Goal: Information Seeking & Learning: Learn about a topic

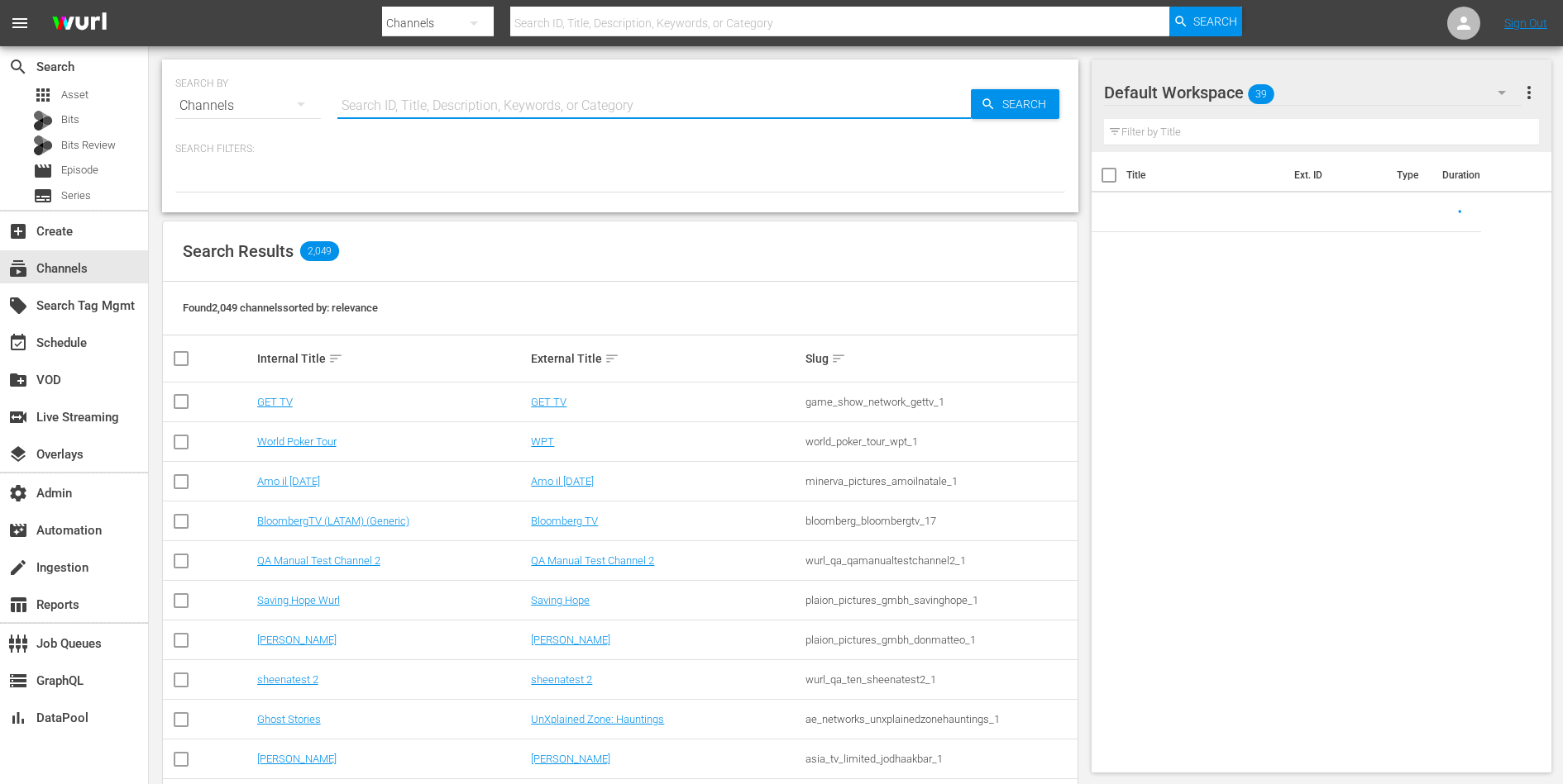
click at [471, 103] on input "text" at bounding box center [654, 105] width 633 height 39
paste input "lighthouse_home_entertainment_horrorcomedy_1"
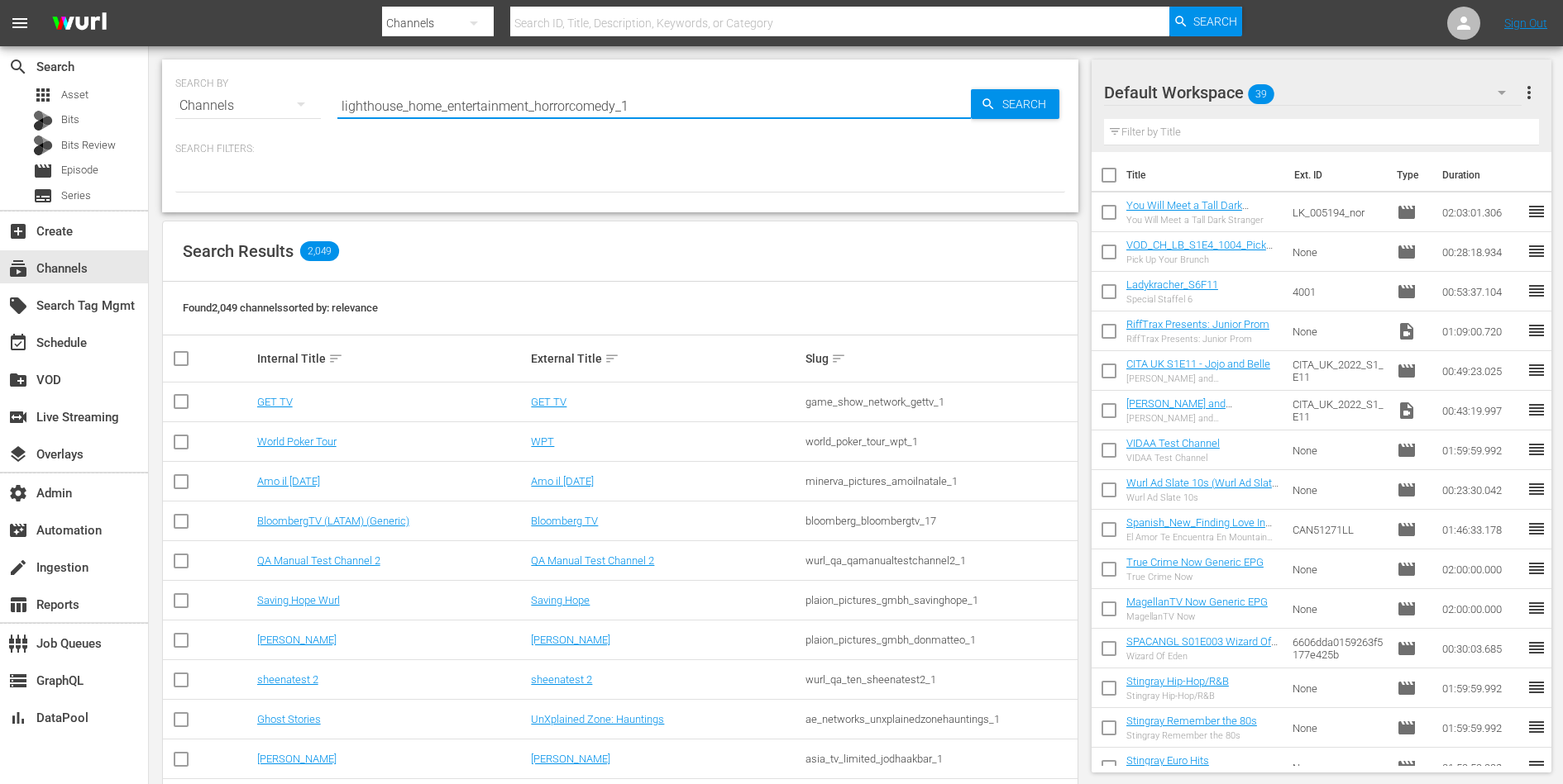
type input "lighthouse_home_entertainment_horrorcomedy_1"
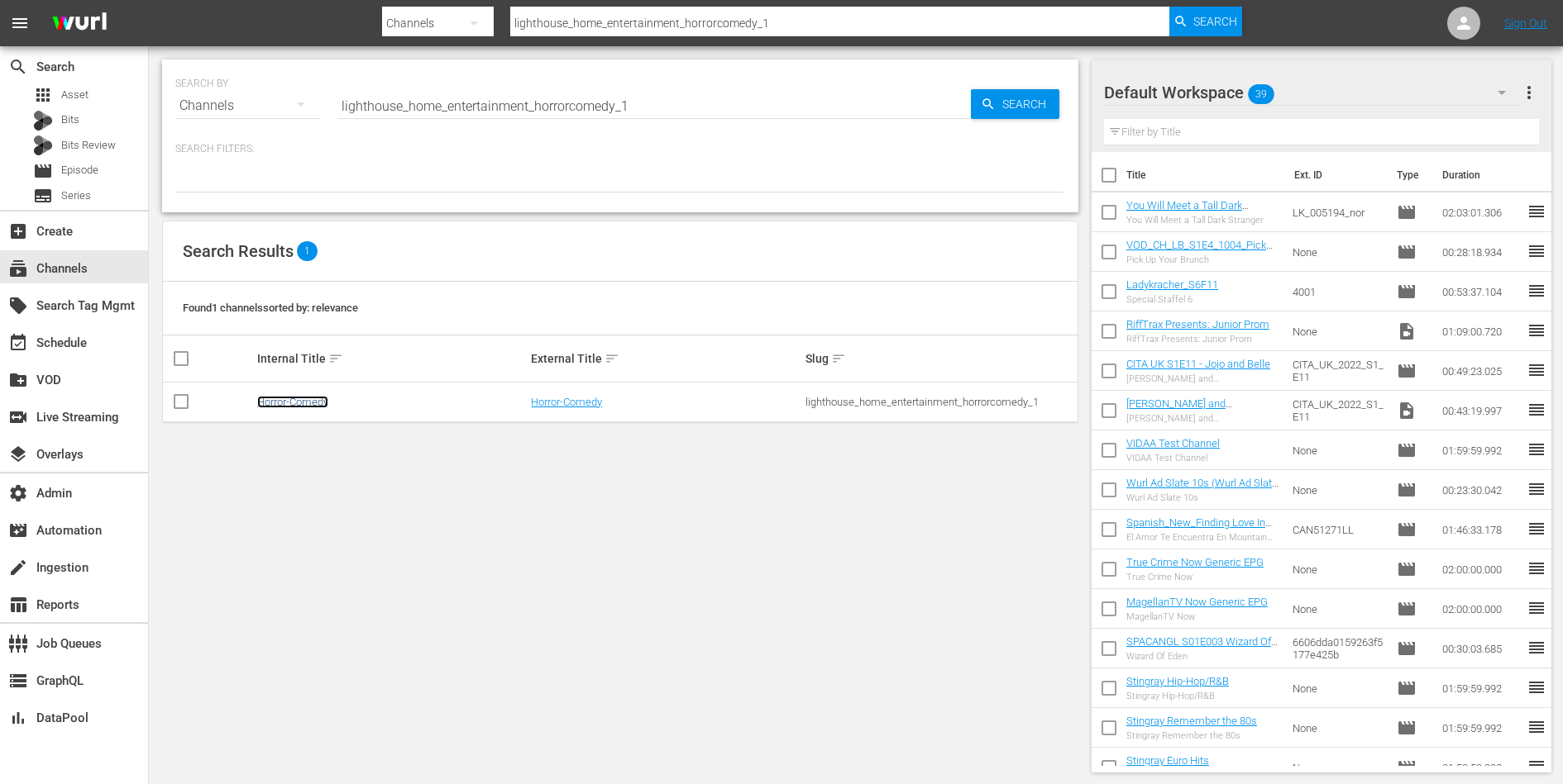
click at [318, 400] on link "Horror-Comedy" at bounding box center [293, 402] width 71 height 12
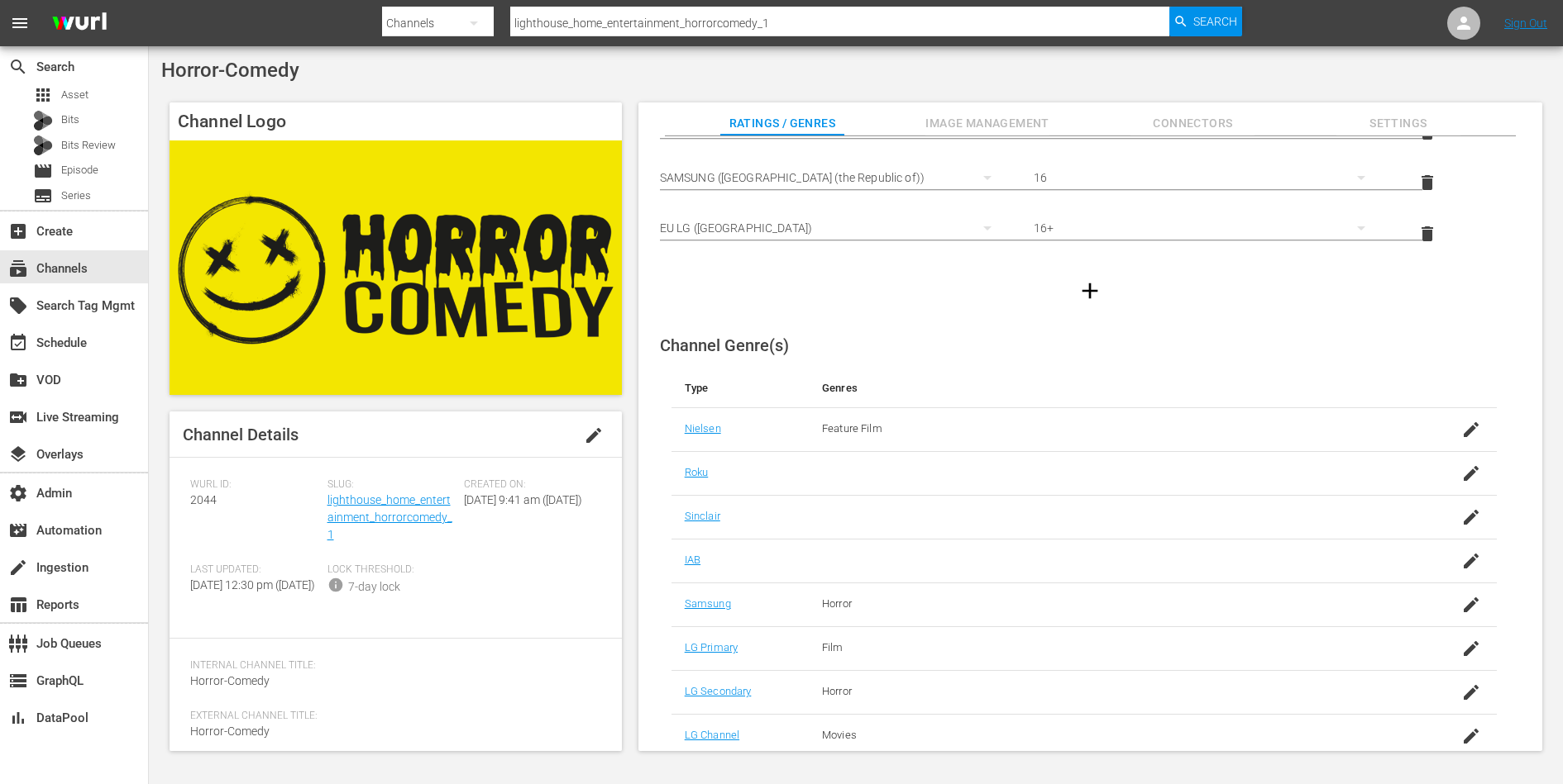
scroll to position [179, 0]
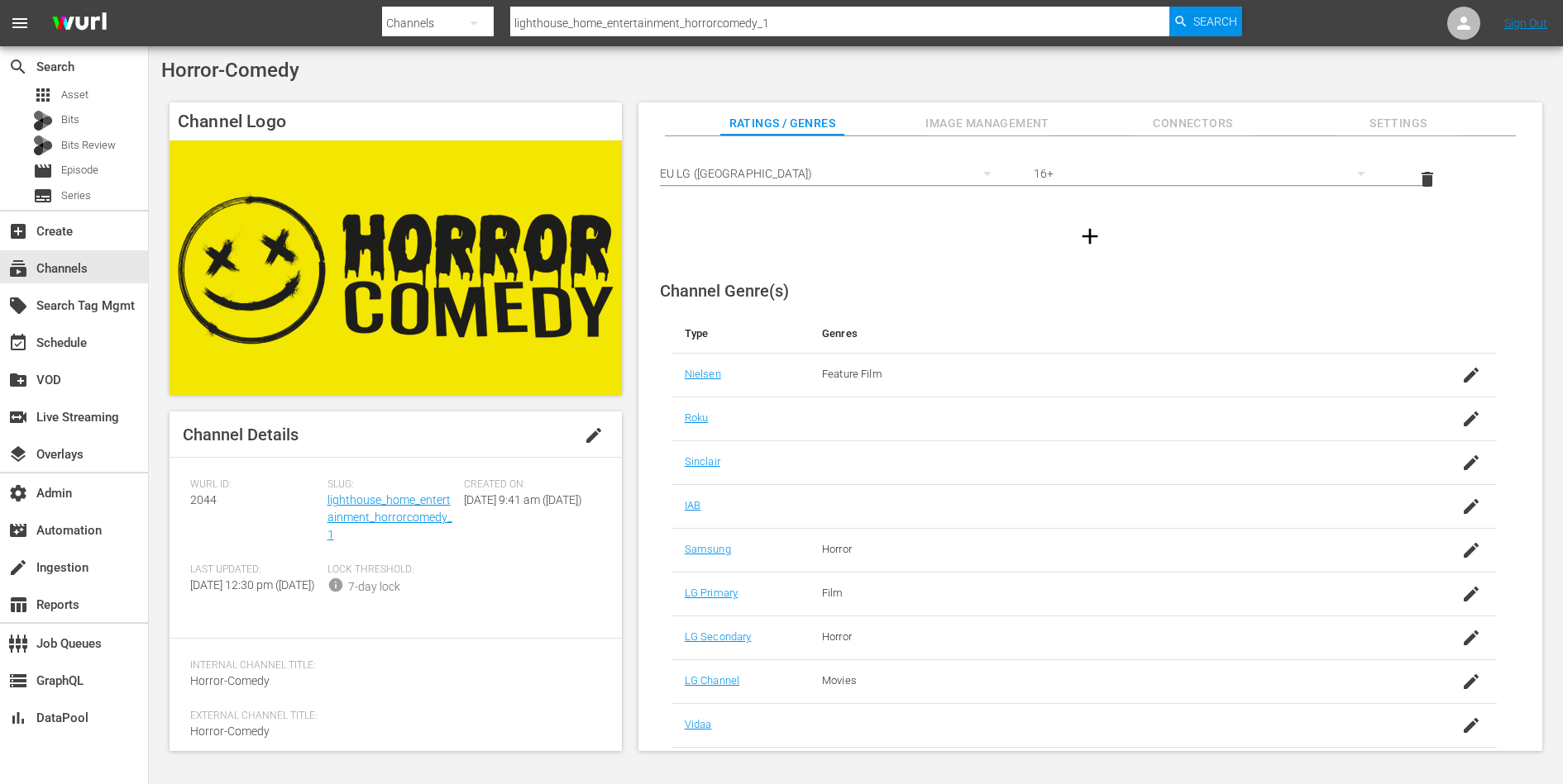
click at [408, 509] on div "Slug: lighthouse_home_entertainment_horrorcomedy_1" at bounding box center [396, 521] width 138 height 85
click at [394, 512] on link "lighthouse_home_entertainment_horrorcomedy_1" at bounding box center [389, 517] width 125 height 48
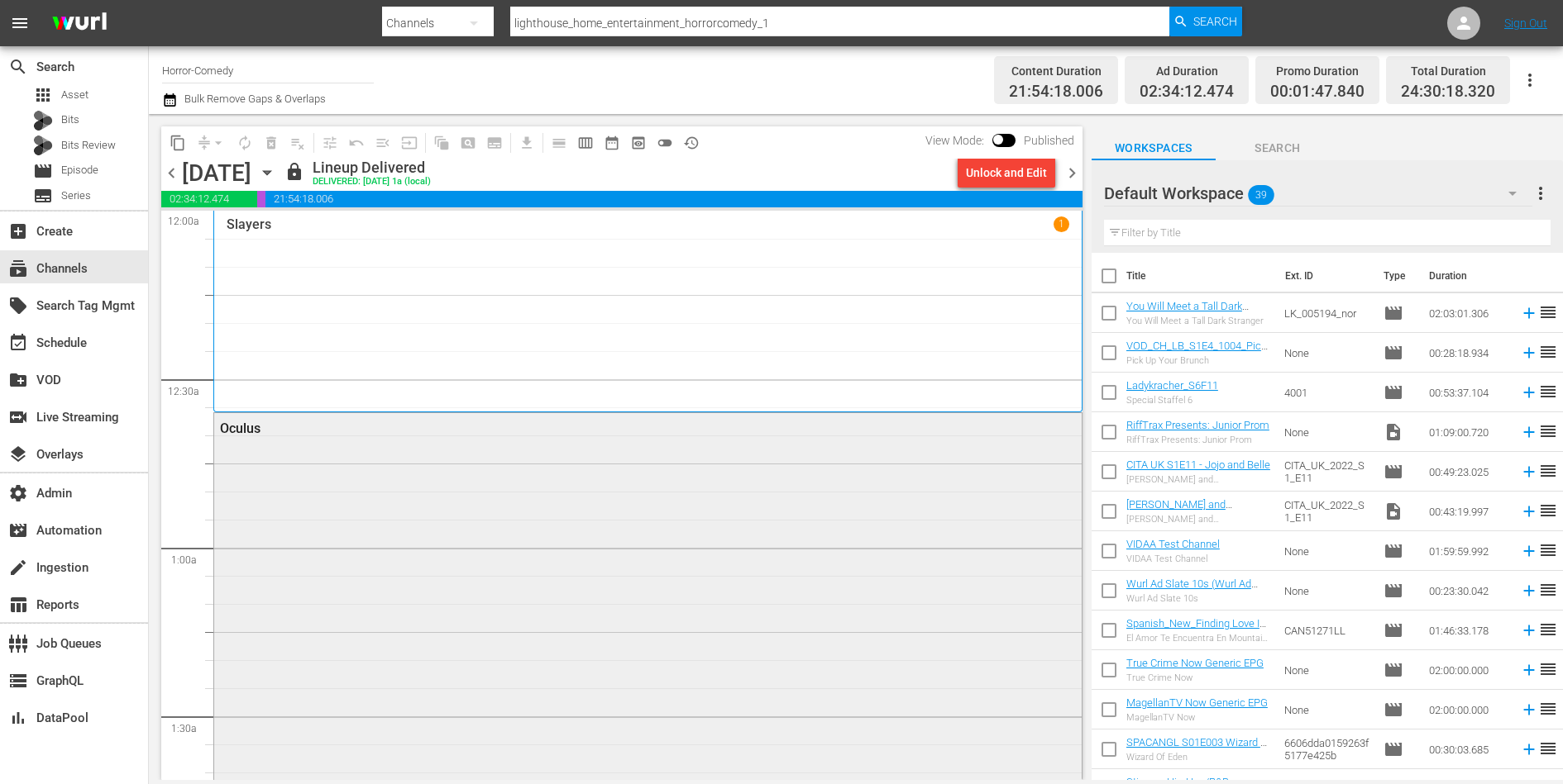
click at [578, 468] on div "Oculus" at bounding box center [648, 723] width 868 height 620
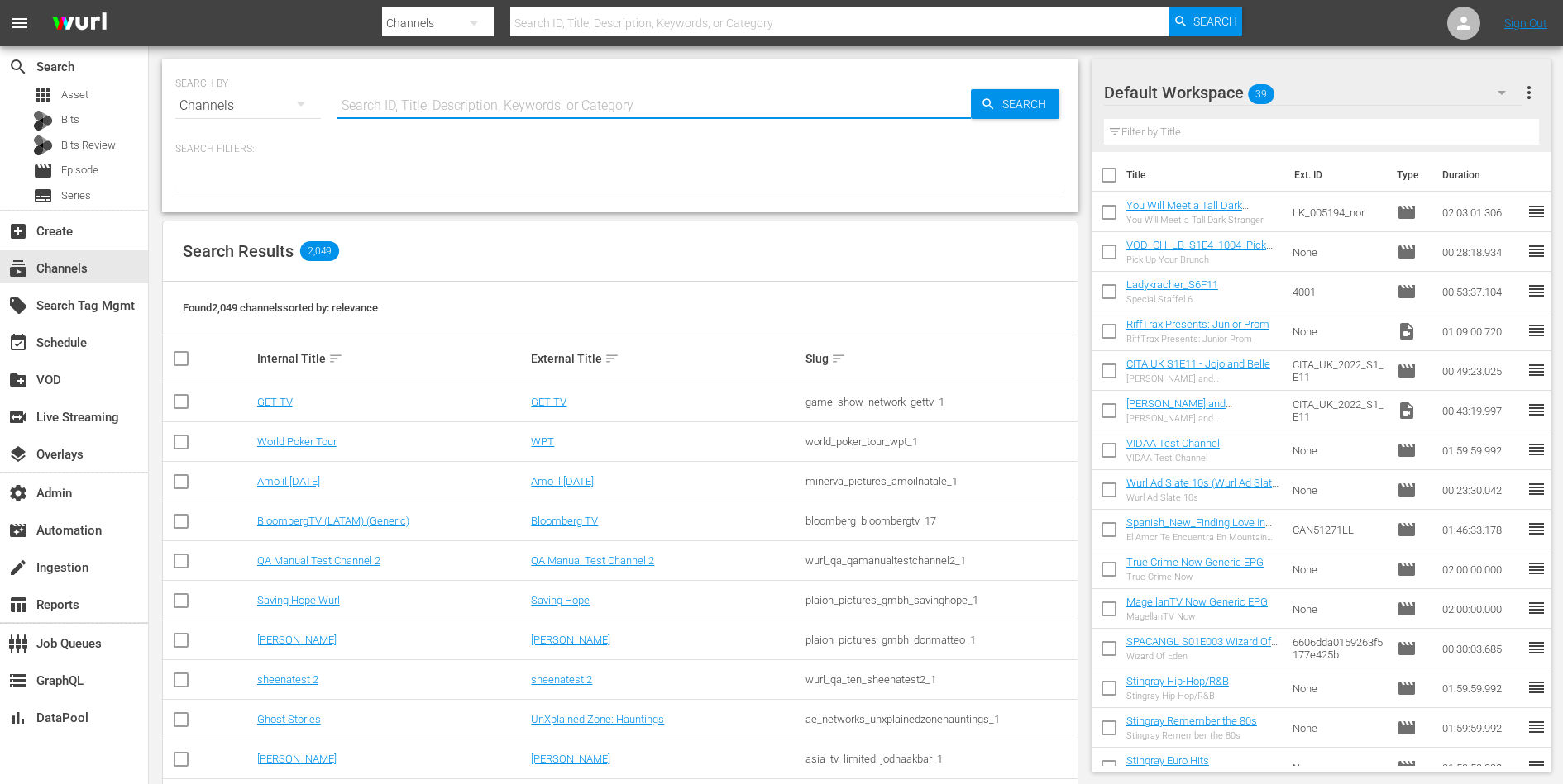
click at [571, 111] on input "text" at bounding box center [654, 105] width 633 height 39
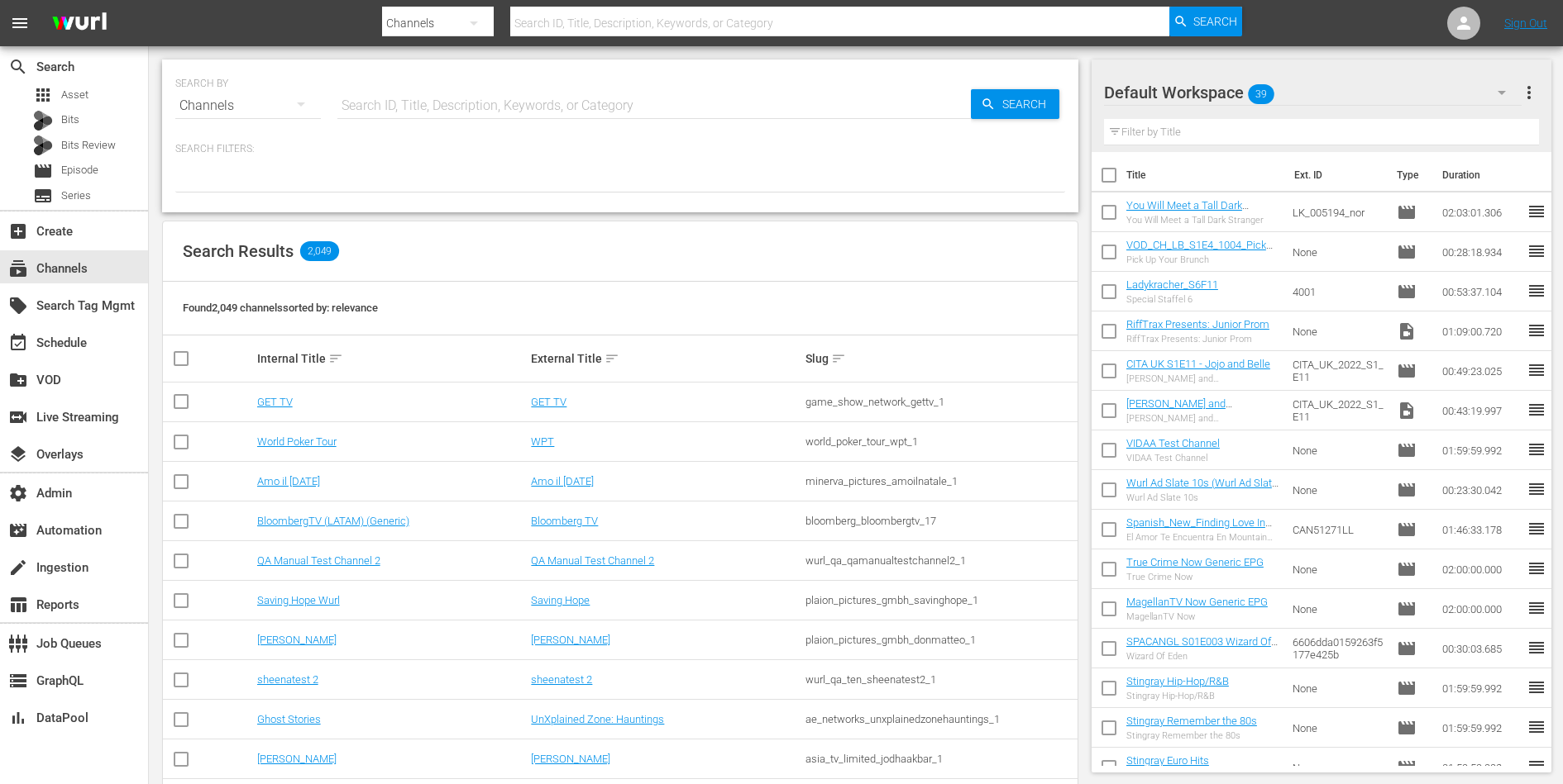
click at [815, 386] on td "game_show_network_gettv_1" at bounding box center [939, 402] width 275 height 39
click at [657, 120] on input "text" at bounding box center [654, 105] width 633 height 39
type input "natale"
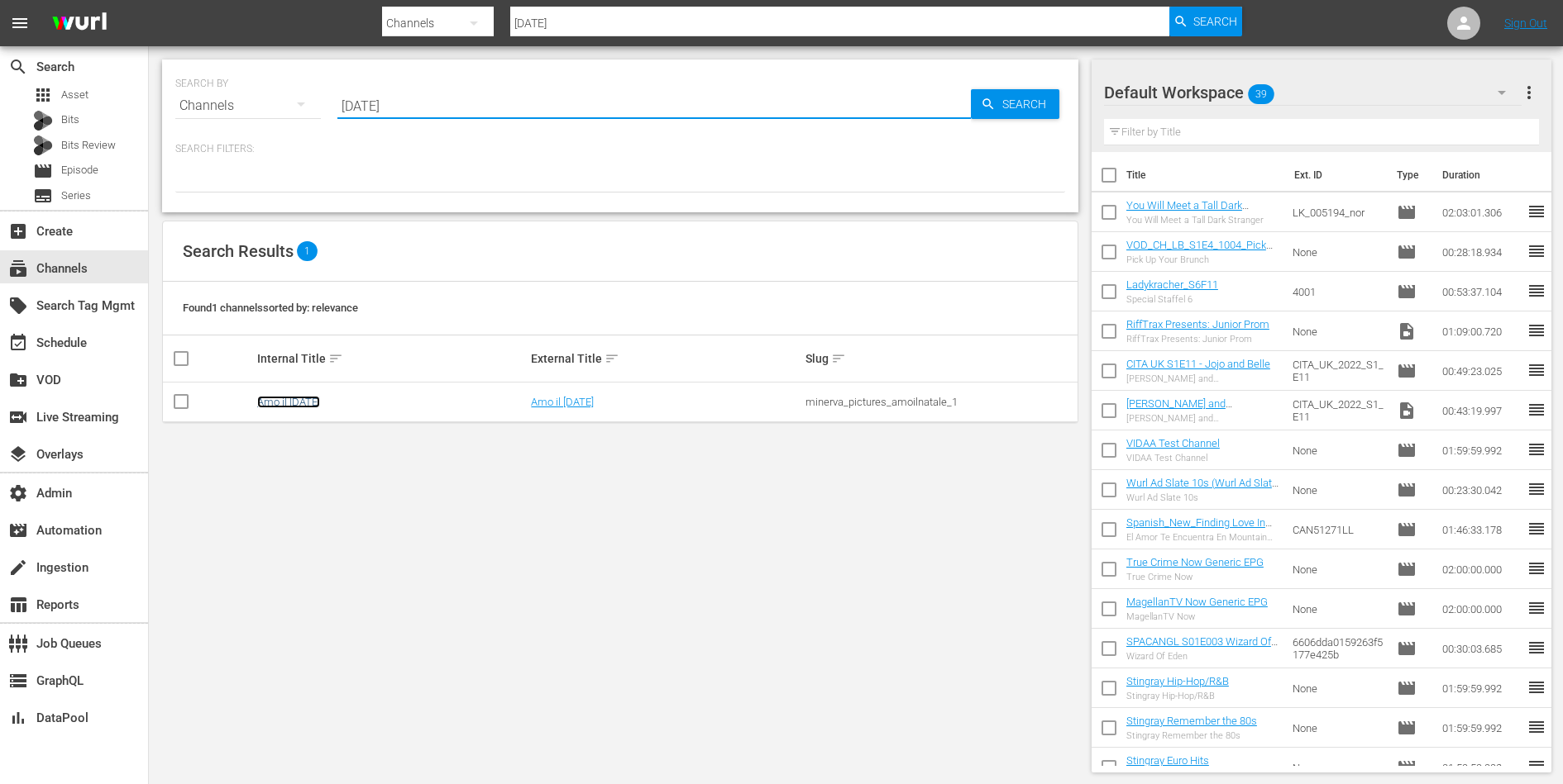
click at [277, 400] on link "Amo il [DATE]" at bounding box center [289, 402] width 63 height 12
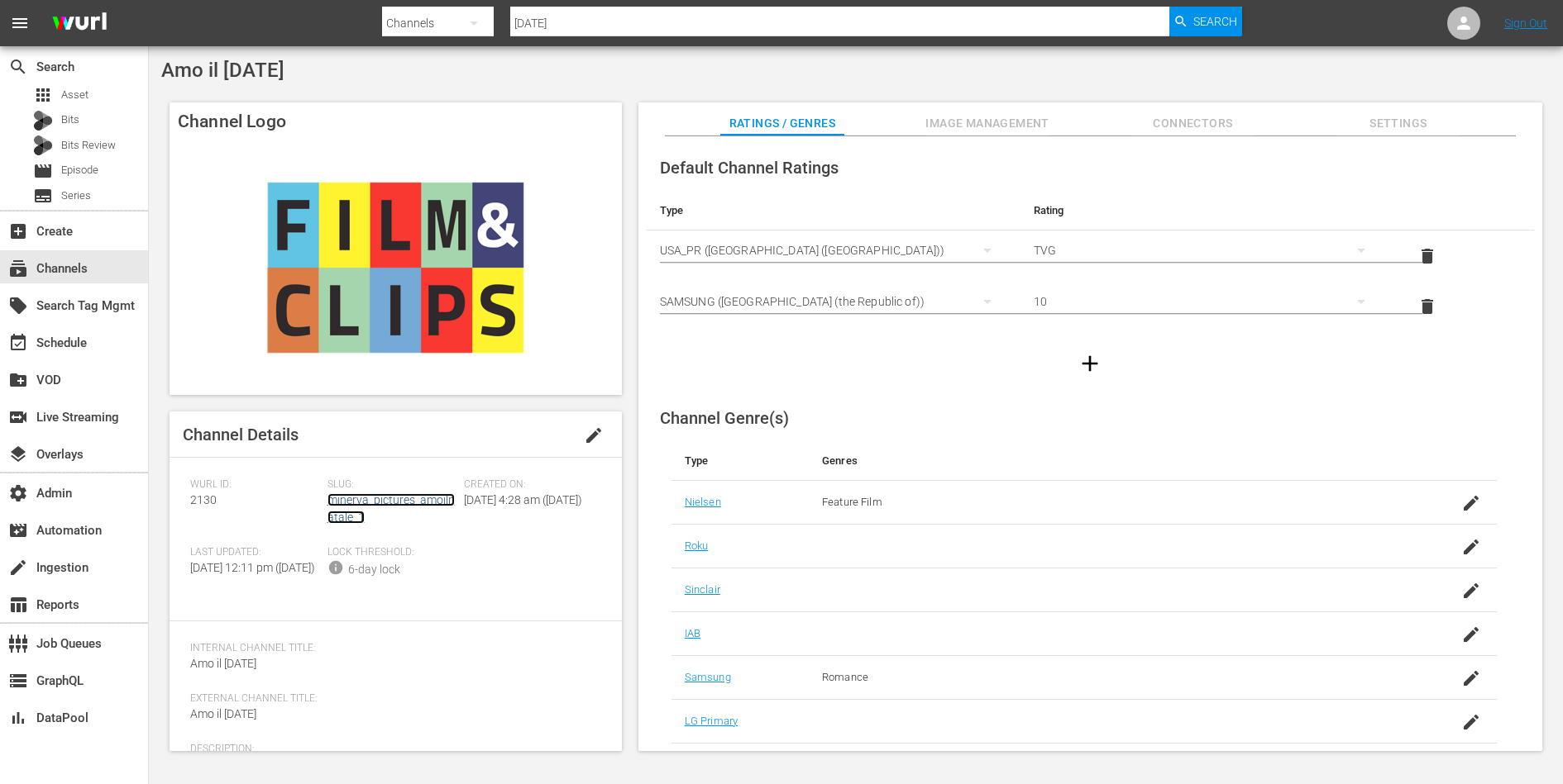
click at [369, 497] on link "minerva_pictures_amoilnatale_1" at bounding box center [390, 509] width 127 height 31
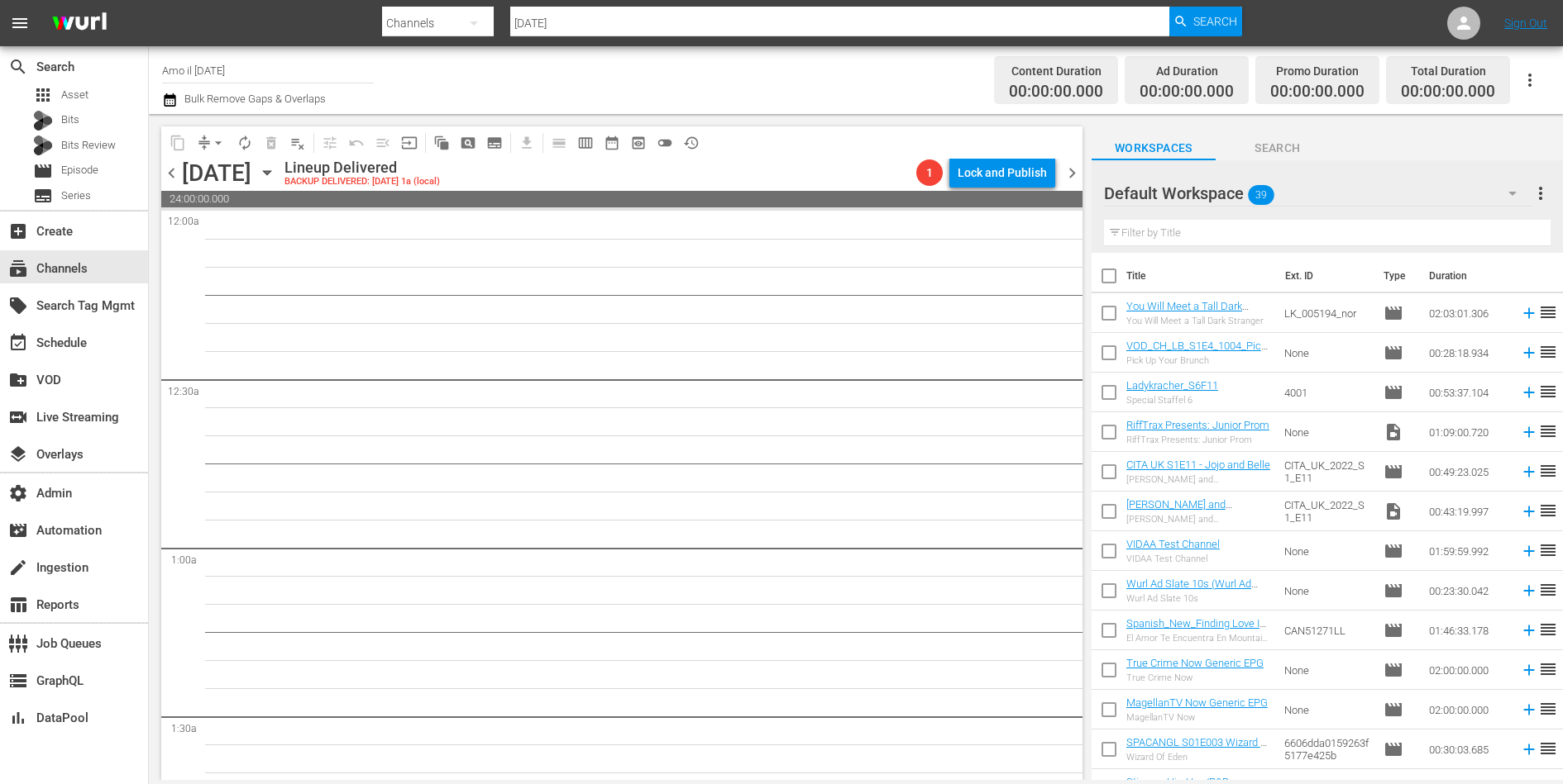
click at [637, 142] on span "preview_outlined" at bounding box center [638, 142] width 16 height 16
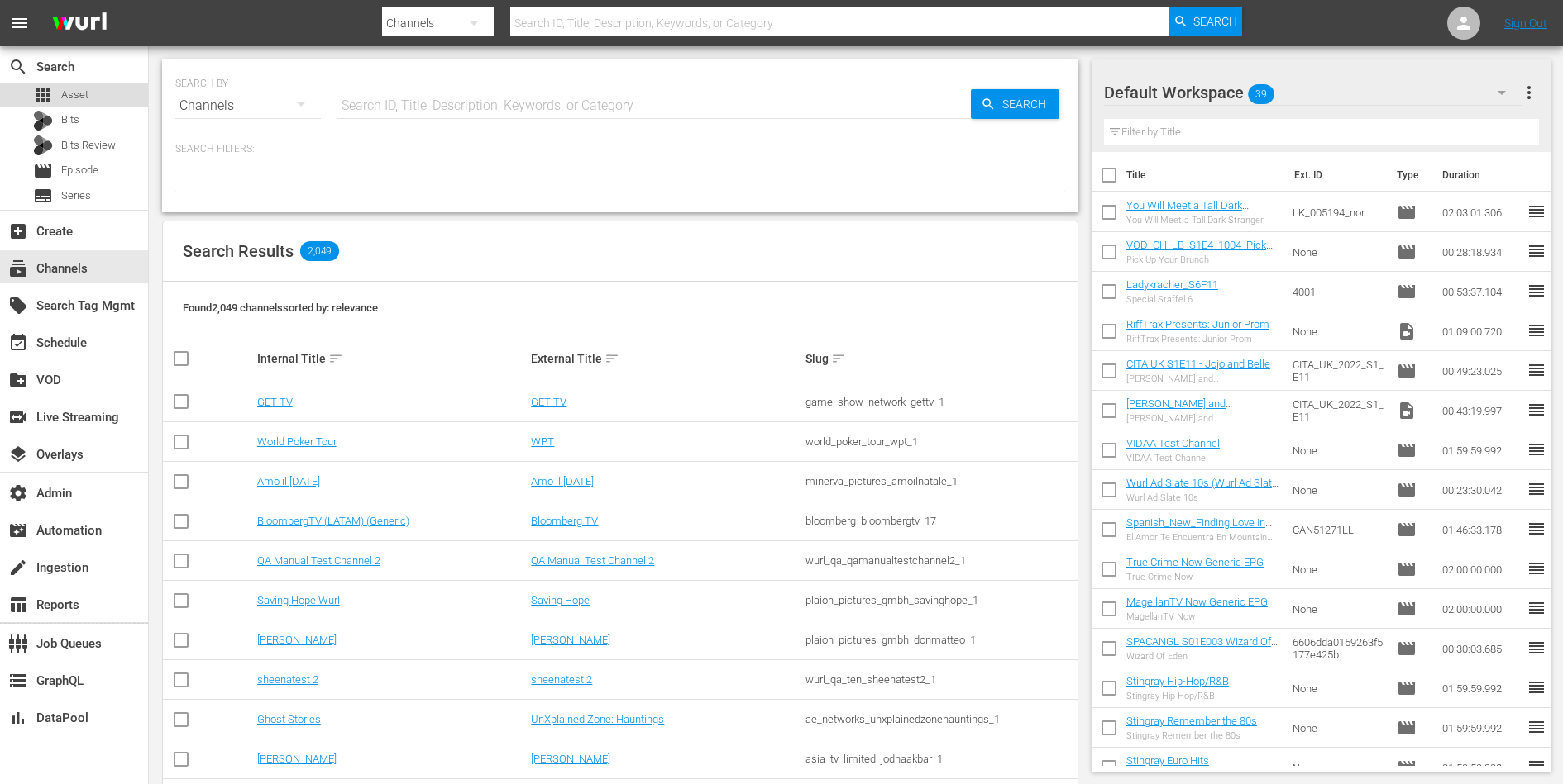
click at [80, 91] on span "Asset" at bounding box center [75, 95] width 28 height 16
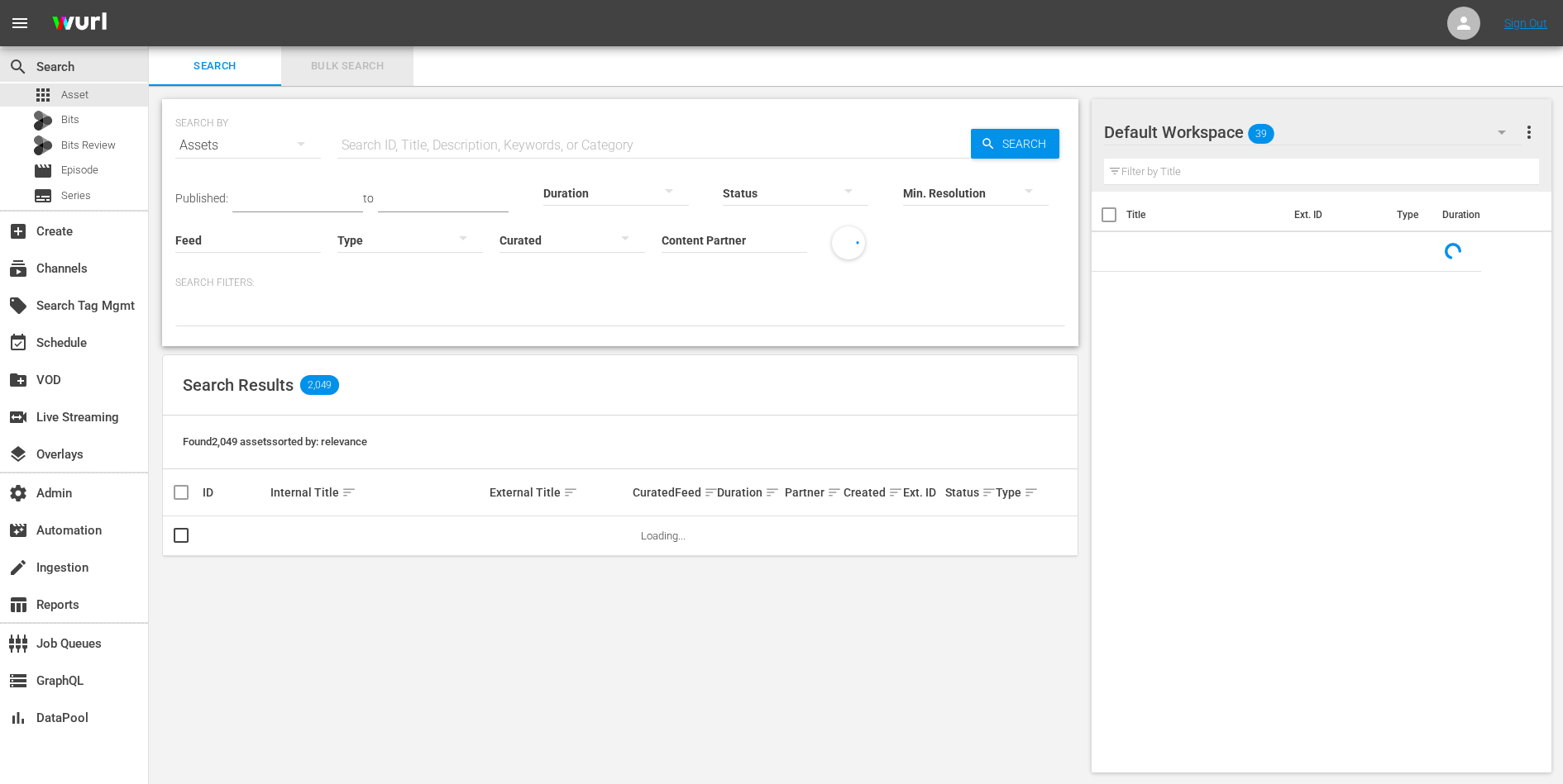
click at [363, 68] on span "Bulk Search" at bounding box center [347, 67] width 113 height 19
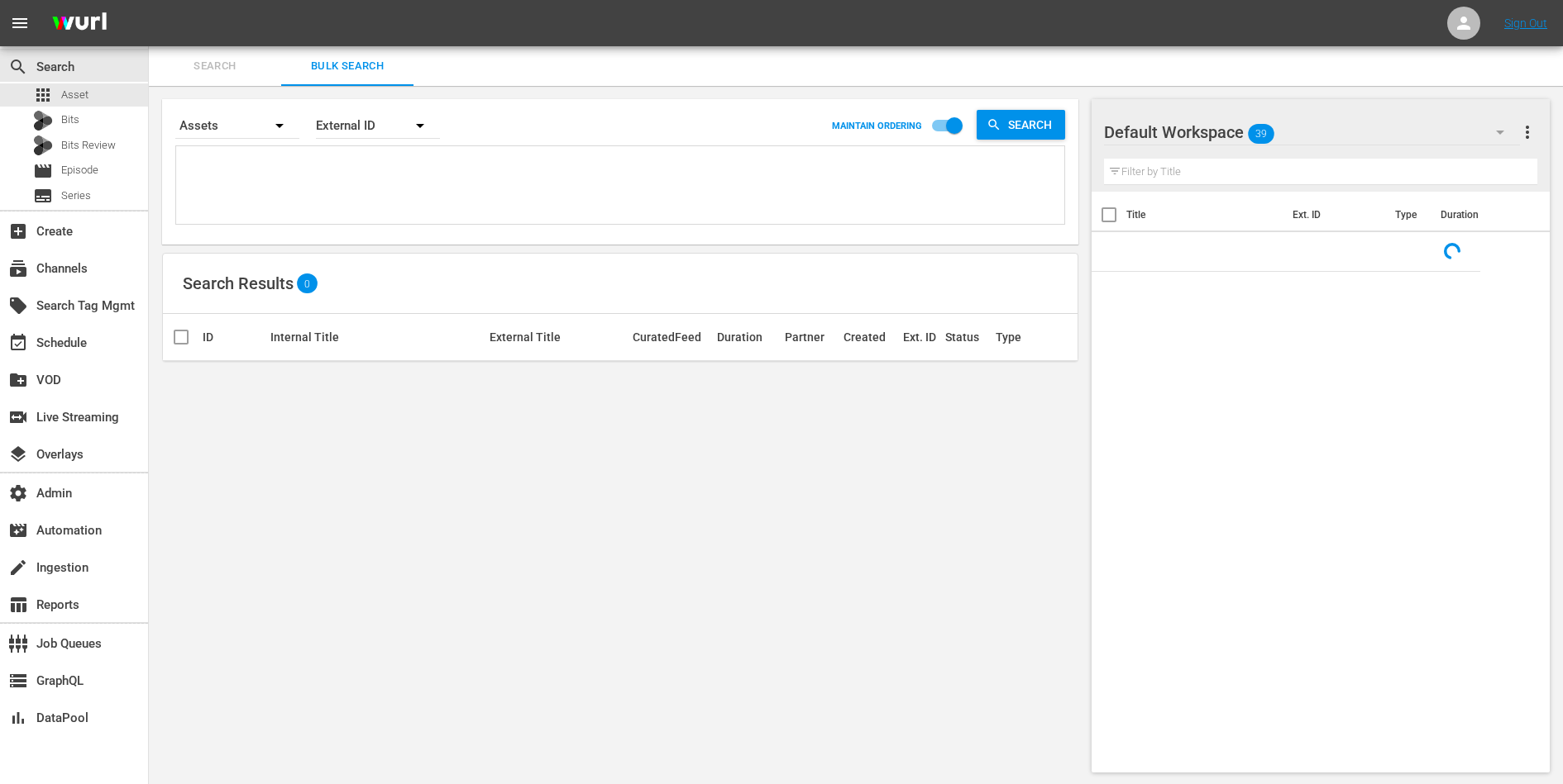
click at [359, 162] on textarea at bounding box center [622, 187] width 884 height 76
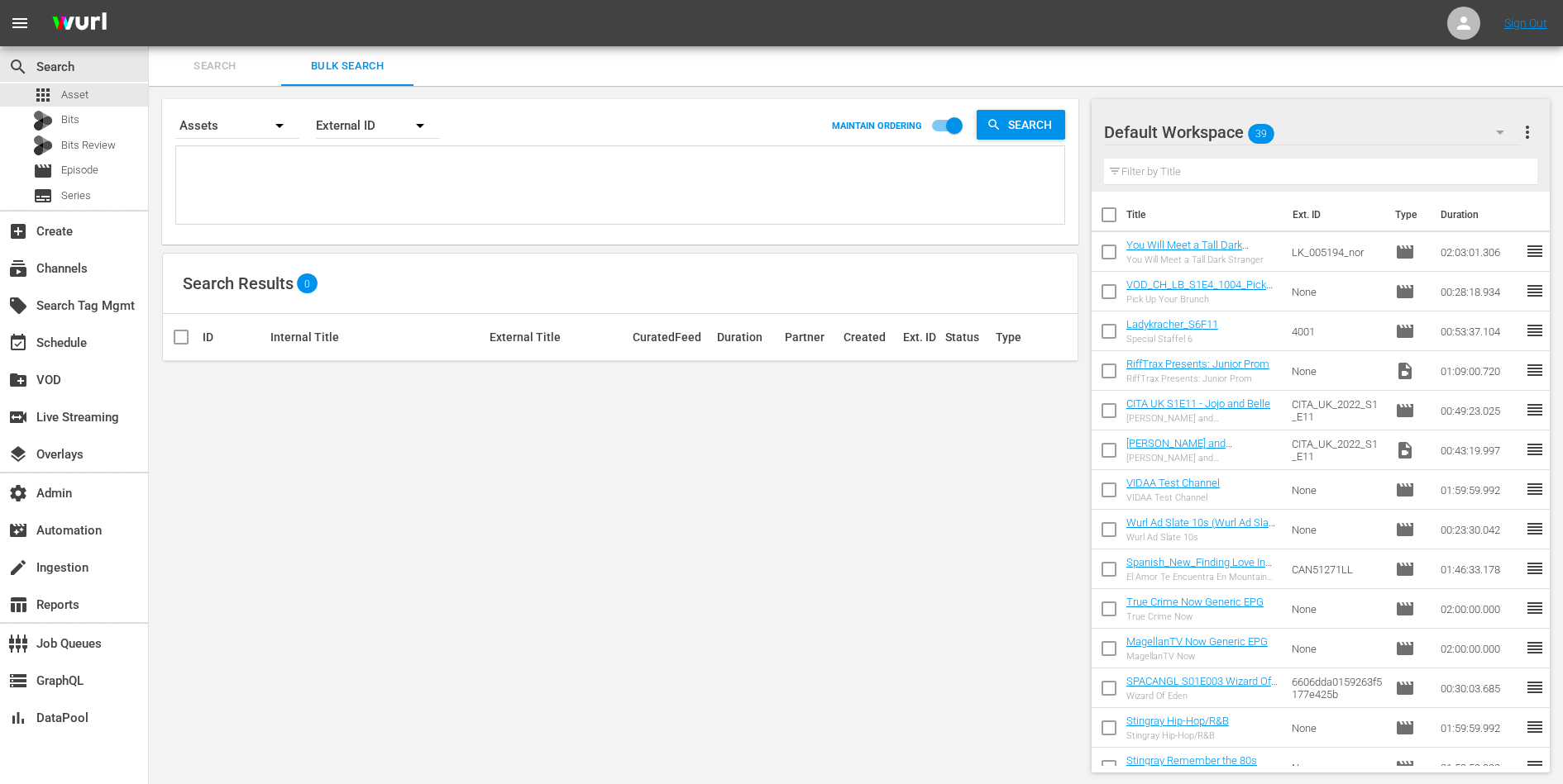
paste textarea "185909607 182753041 182753042"
type textarea "185909607 182753041 182753042"
click at [349, 116] on div "External ID" at bounding box center [378, 125] width 124 height 46
click at [351, 190] on div "Wurl ID" at bounding box center [368, 199] width 66 height 27
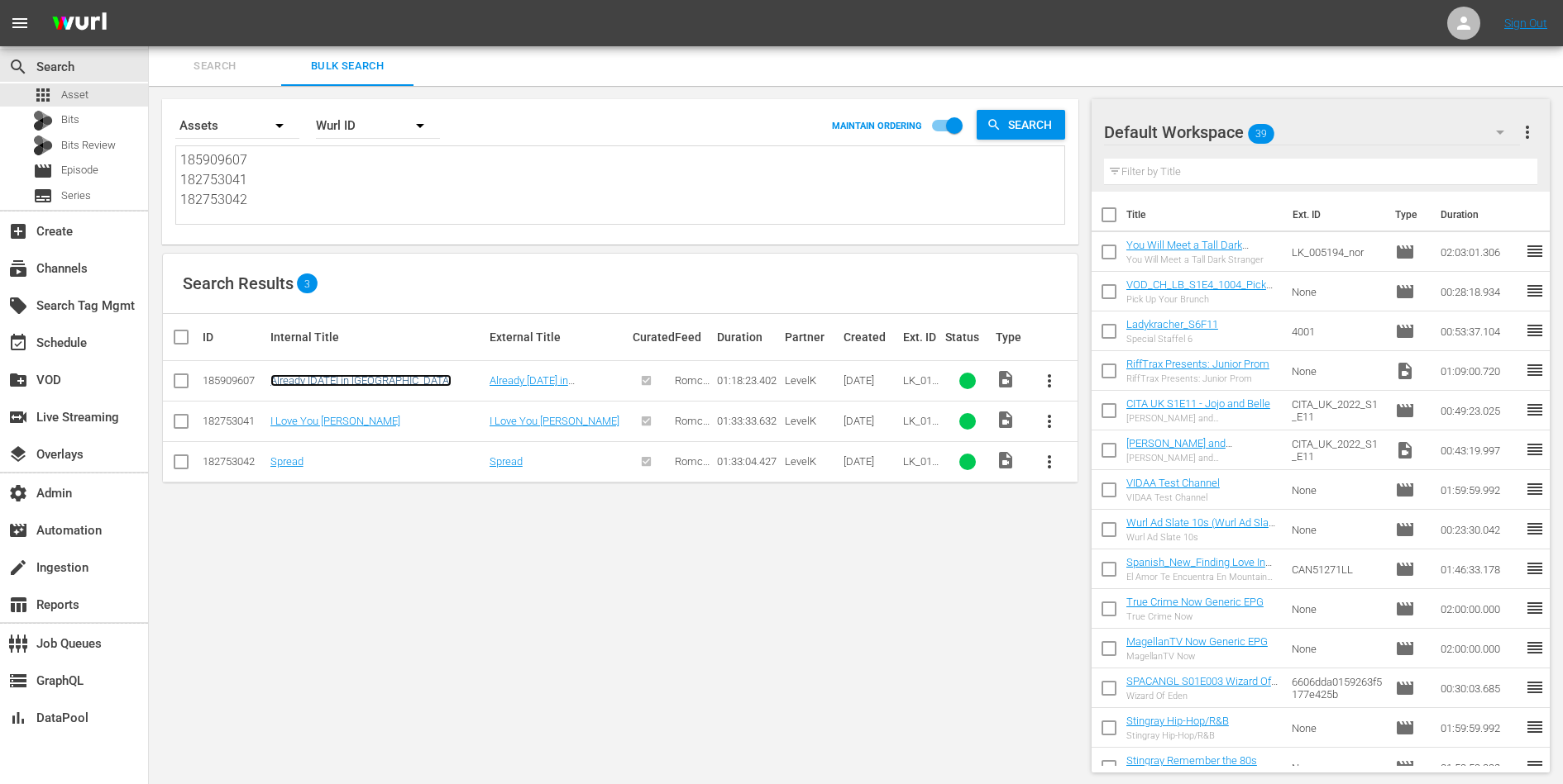
click at [387, 377] on link "Already Tomorrow in Hong Kong" at bounding box center [361, 381] width 181 height 12
click at [365, 423] on link "I Love You Phillip Morris" at bounding box center [336, 421] width 130 height 12
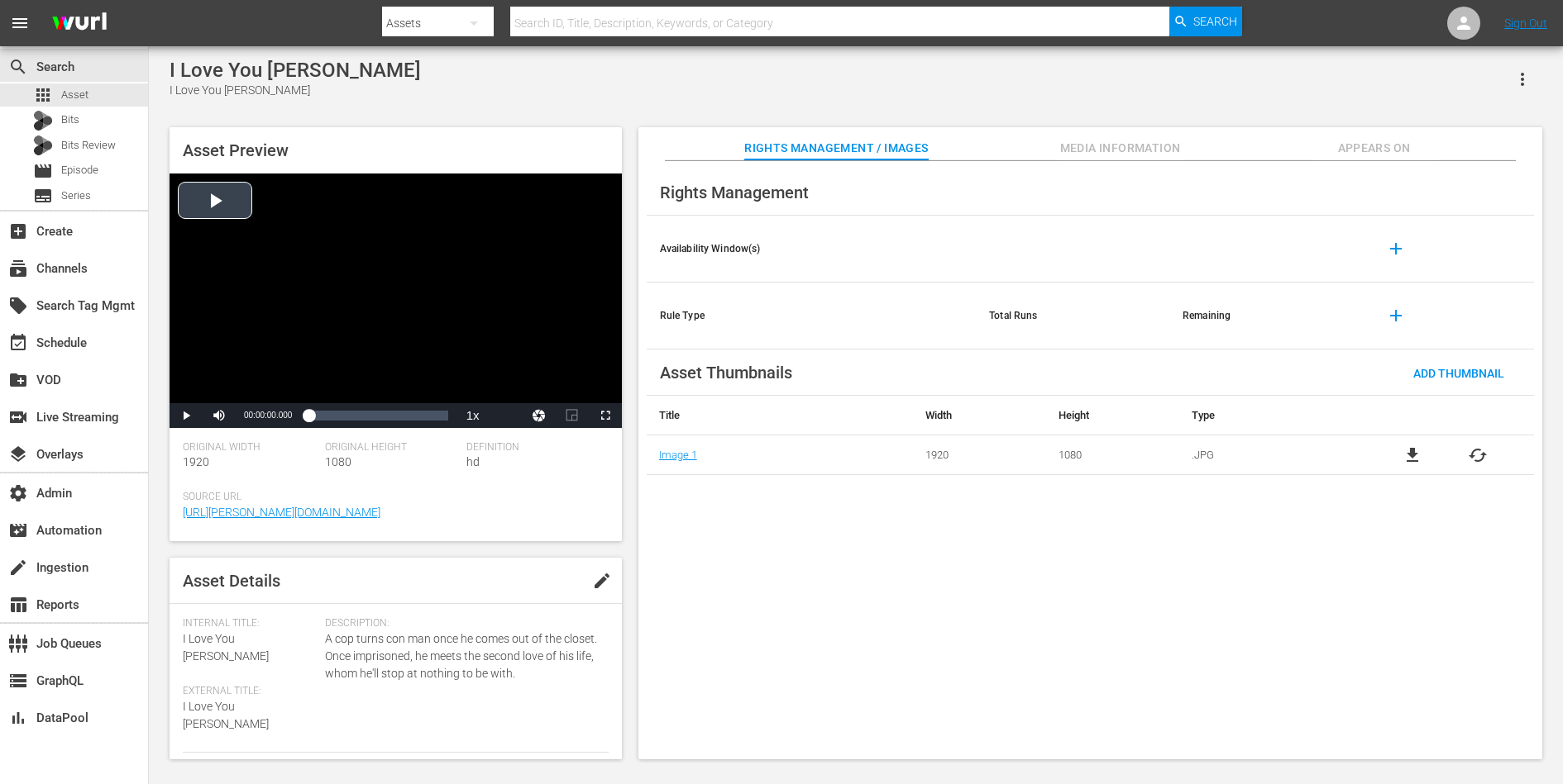
click at [364, 253] on div "Video Player" at bounding box center [395, 289] width 452 height 229
click at [406, 422] on div "Loaded : 0.11% 01:05:09.493 00:00:00.018" at bounding box center [377, 415] width 139 height 16
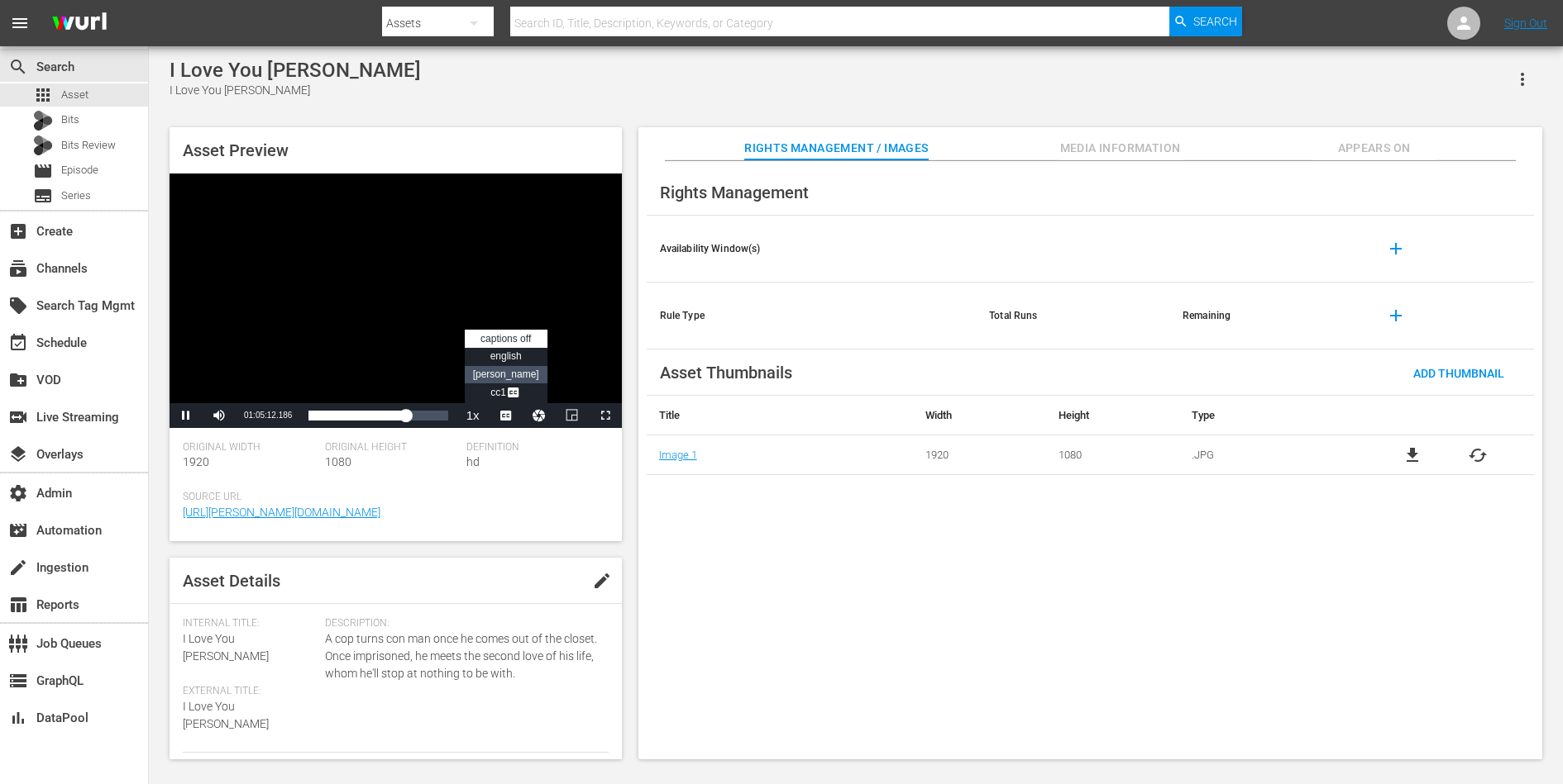
click at [504, 378] on span "dan" at bounding box center [506, 375] width 66 height 11
click at [389, 414] on div "Loaded : 70.93% 00:54:34.618 01:05:18.004" at bounding box center [377, 415] width 139 height 16
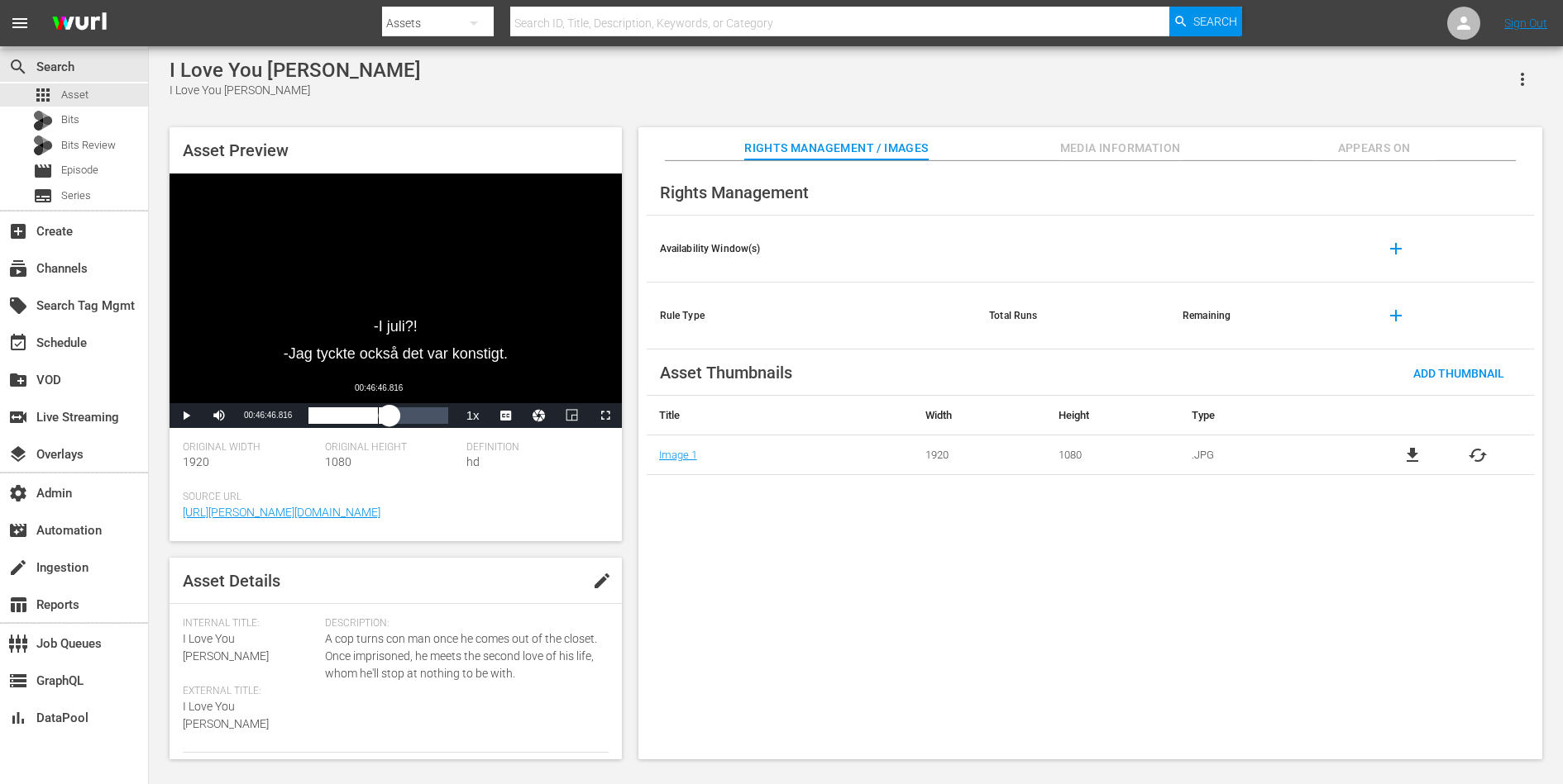
click at [378, 417] on div "00:54:37.408" at bounding box center [348, 415] width 81 height 16
click at [364, 416] on div "00:46:47.398" at bounding box center [342, 415] width 70 height 16
click at [353, 416] on div "00:37:52.935" at bounding box center [336, 415] width 56 height 16
click at [344, 416] on div "00:30:04.915" at bounding box center [330, 415] width 45 height 16
click at [333, 414] on div "00:23:57.290" at bounding box center [325, 415] width 35 height 16
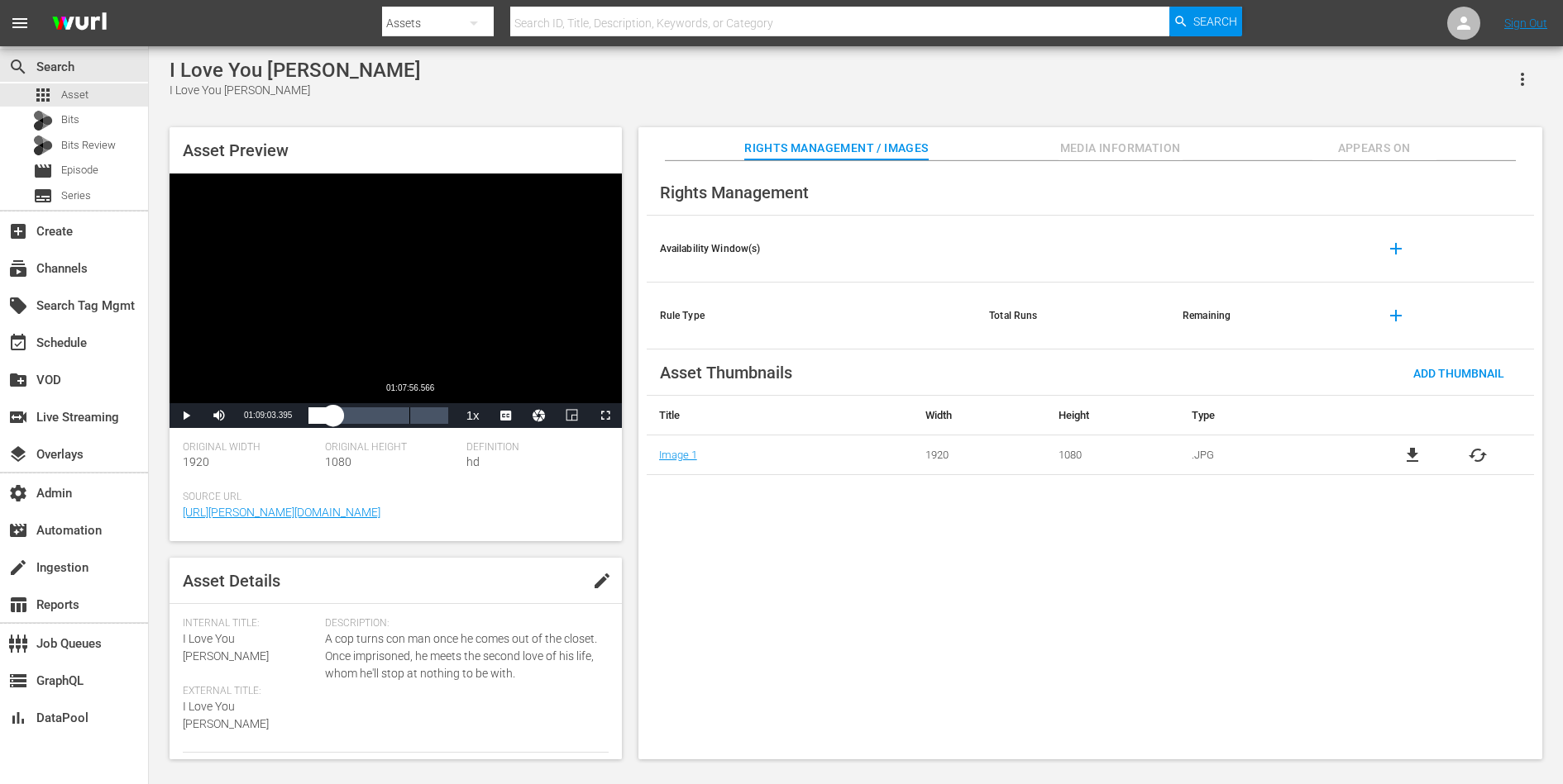
click at [411, 416] on div "Loaded : 18.08% 01:07:56.566 00:16:43.003" at bounding box center [377, 415] width 139 height 16
click at [411, 414] on div "01:09:03.805" at bounding box center [359, 415] width 102 height 16
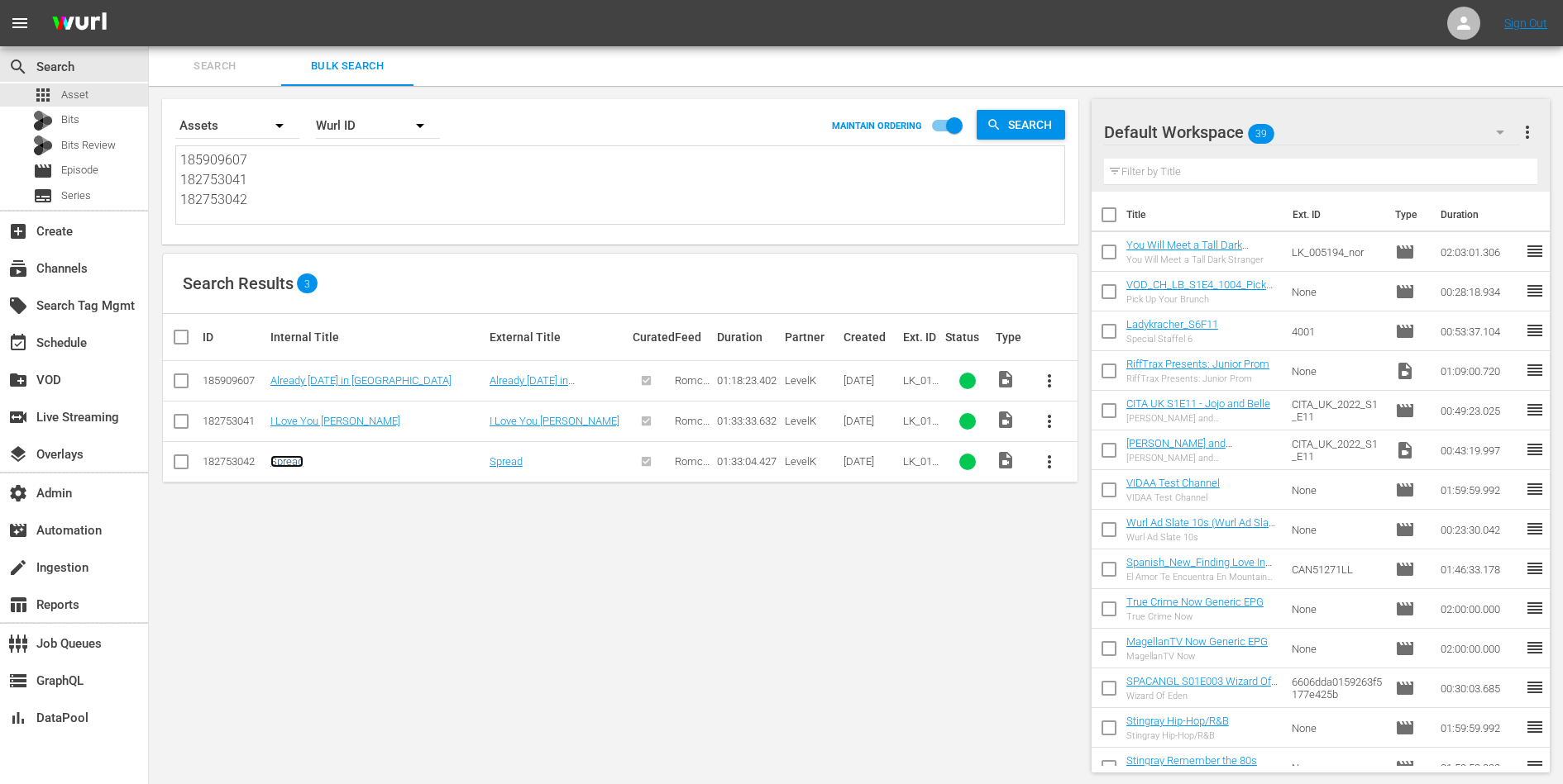
click at [291, 466] on link "Spread" at bounding box center [287, 461] width 33 height 12
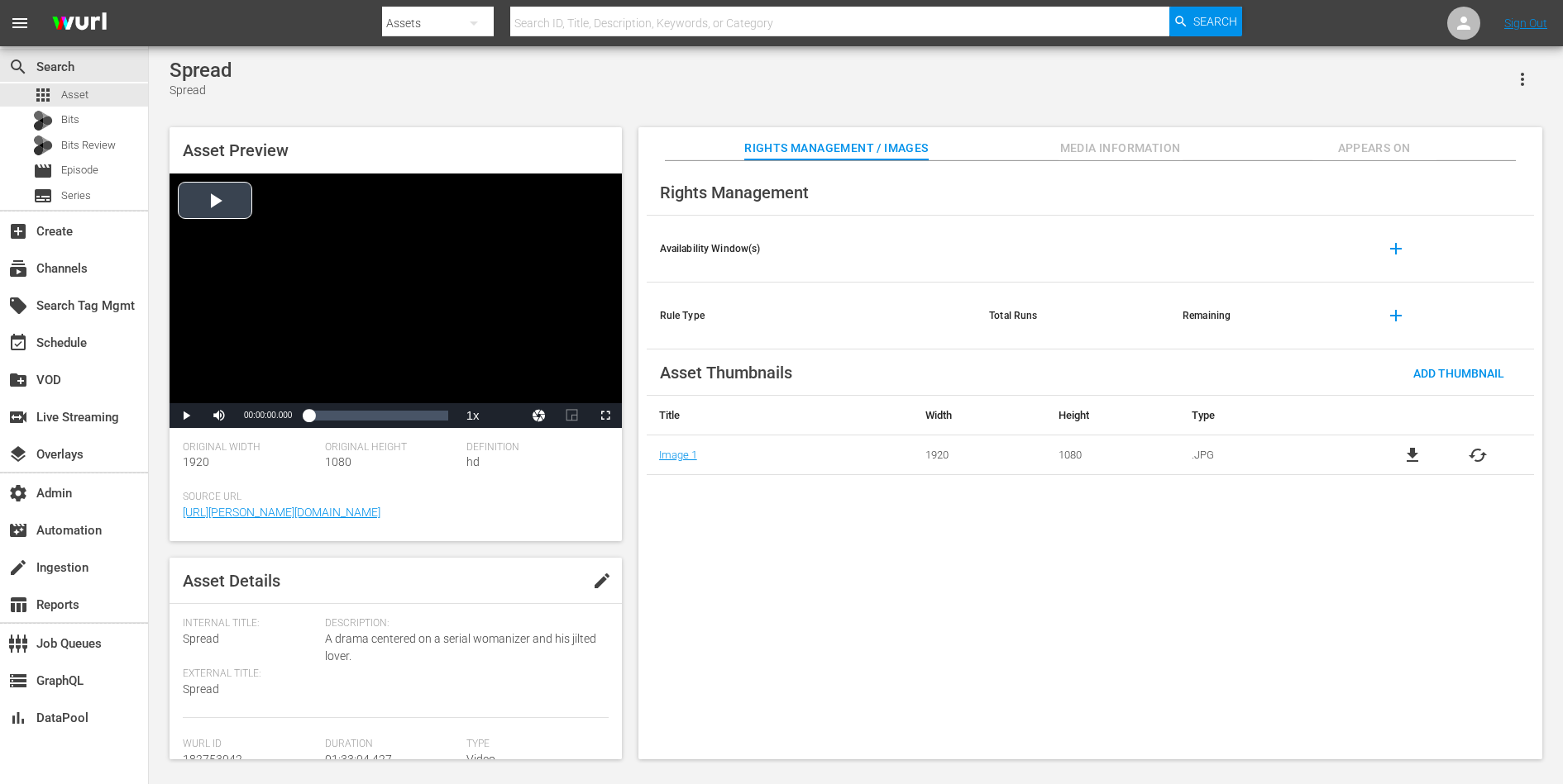
click at [314, 262] on div "Video Player" at bounding box center [395, 289] width 452 height 229
click at [429, 410] on div "01:20:53.132" at bounding box center [429, 415] width 1 height 16
click at [509, 388] on span "dan" at bounding box center [506, 393] width 66 height 11
click at [413, 412] on div "01:10:21.560" at bounding box center [413, 415] width 1 height 16
click at [406, 412] on div "01:10:55.035" at bounding box center [361, 415] width 106 height 16
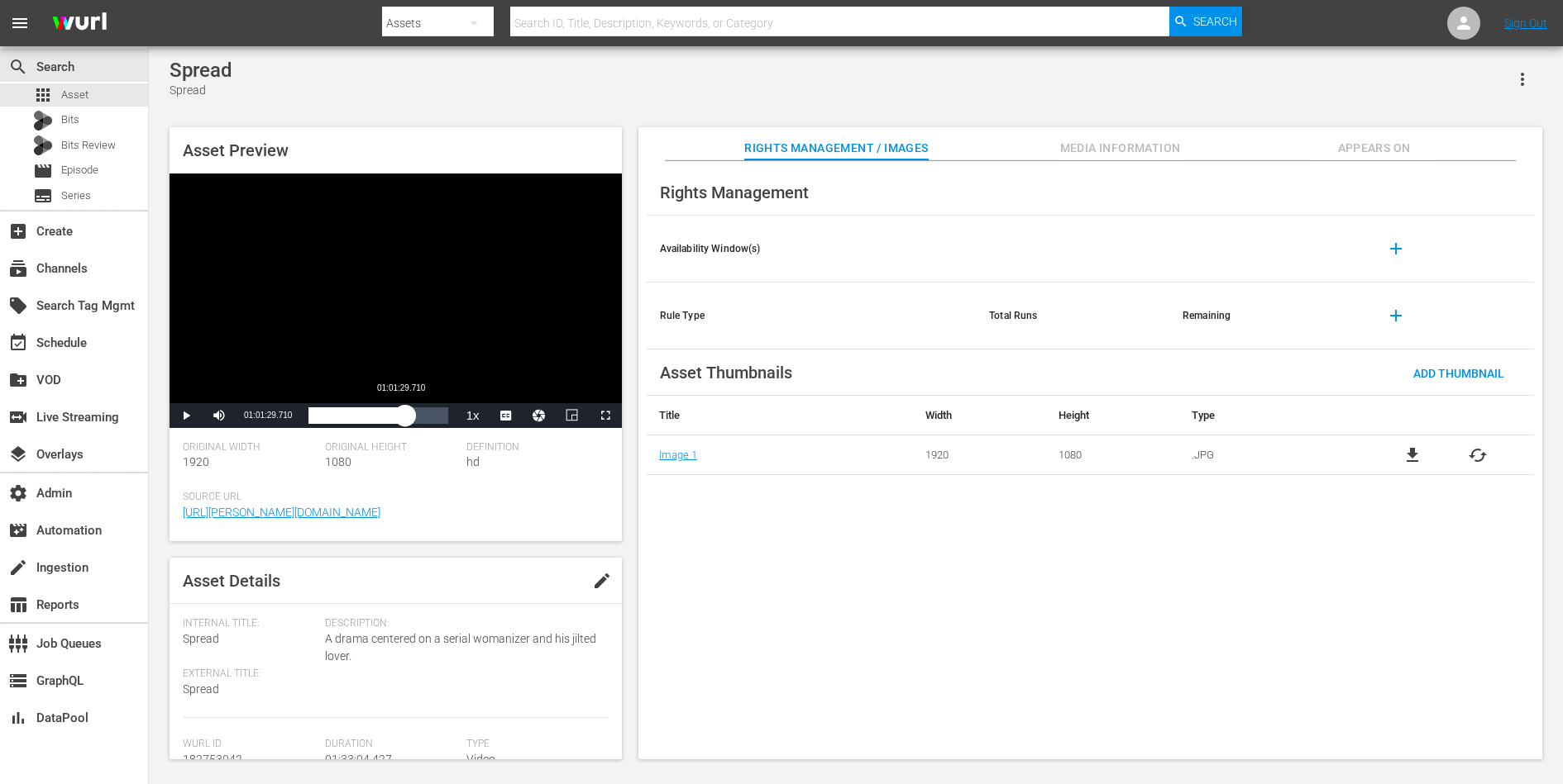
click at [400, 412] on div "01:04:49.507" at bounding box center [356, 415] width 97 height 16
click at [385, 418] on div "00:50:58.138" at bounding box center [385, 415] width 1 height 16
click at [365, 415] on div "Loaded : 56.03% 00:38:13.603 00:51:04.906" at bounding box center [377, 415] width 139 height 16
click at [358, 417] on div "00:38:29.124" at bounding box center [337, 415] width 58 height 16
click at [353, 417] on div "00:33:14.882" at bounding box center [333, 415] width 50 height 16
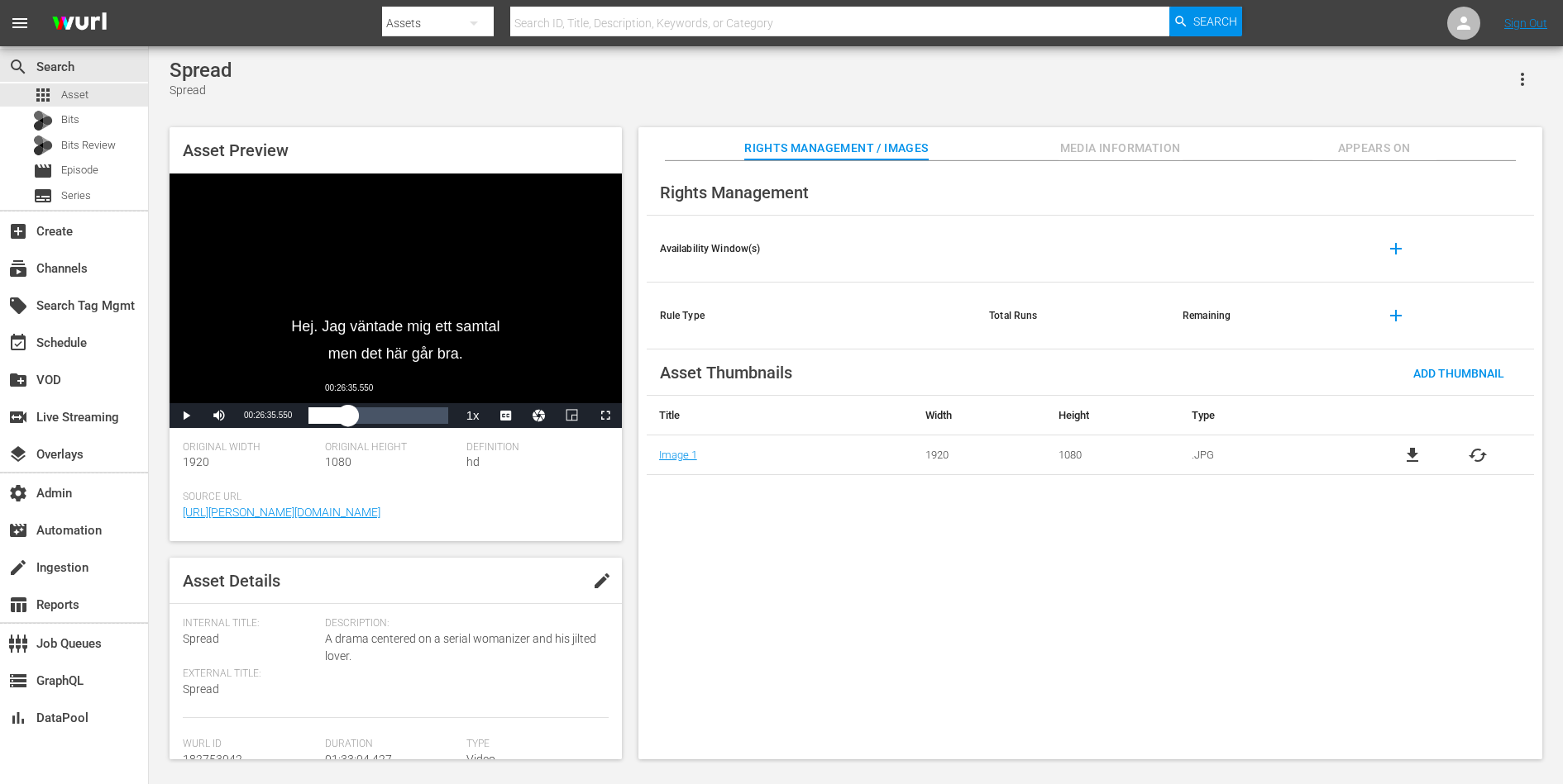
click at [348, 417] on div "00:29:55.273" at bounding box center [327, 415] width 39 height 16
click at [342, 416] on div "00:26:36.138" at bounding box center [325, 415] width 34 height 16
click at [386, 418] on div "Loaded : 24.95% 00:52:04.619 00:22:59.913" at bounding box center [377, 415] width 139 height 16
click at [412, 418] on div "01:09:15.079" at bounding box center [412, 415] width 1 height 16
click at [429, 418] on div "01:20:19.892" at bounding box center [429, 415] width 1 height 16
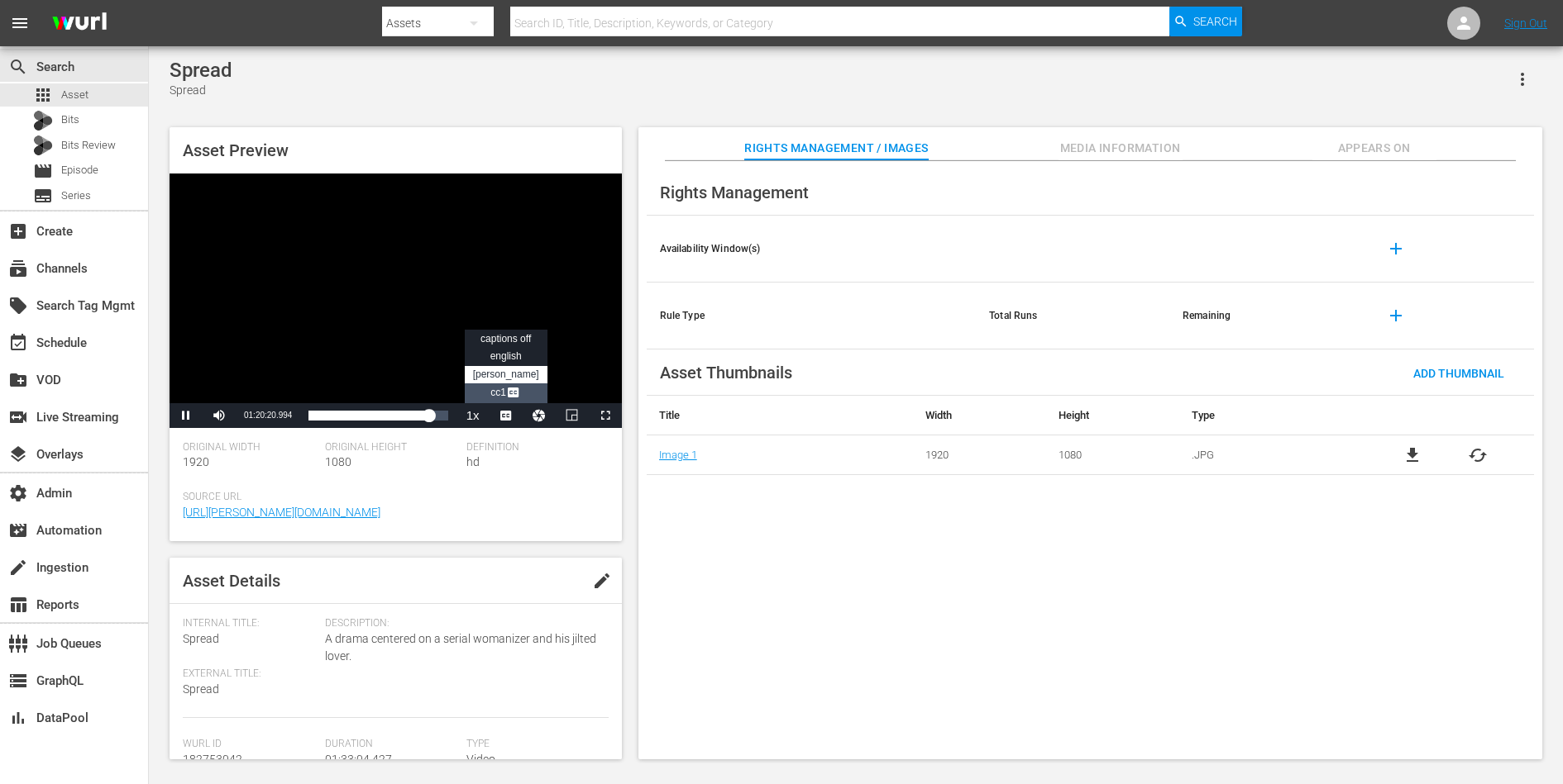
click at [511, 393] on span "Video Player" at bounding box center [514, 394] width 15 height 16
click at [421, 414] on div "01:20:25.887" at bounding box center [367, 415] width 120 height 16
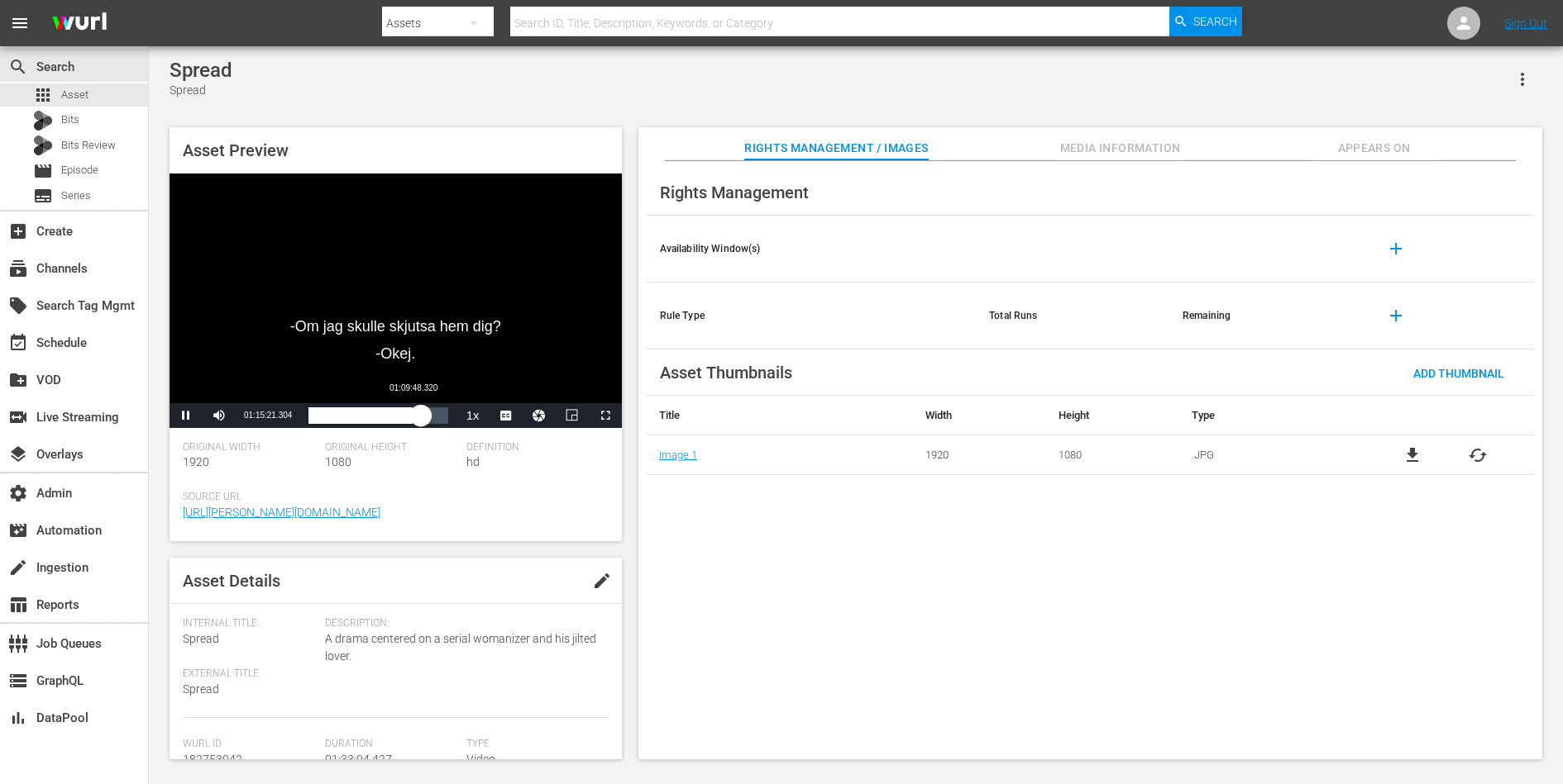
click at [412, 414] on div "01:15:21.500" at bounding box center [364, 415] width 113 height 16
click at [407, 414] on div "01:09:49.764" at bounding box center [360, 415] width 104 height 16
click at [406, 414] on div "01:05:56.094" at bounding box center [356, 415] width 97 height 16
click at [401, 414] on div "01:04:49.561" at bounding box center [354, 415] width 93 height 16
click at [398, 414] on div "01:02:03.126" at bounding box center [354, 415] width 93 height 16
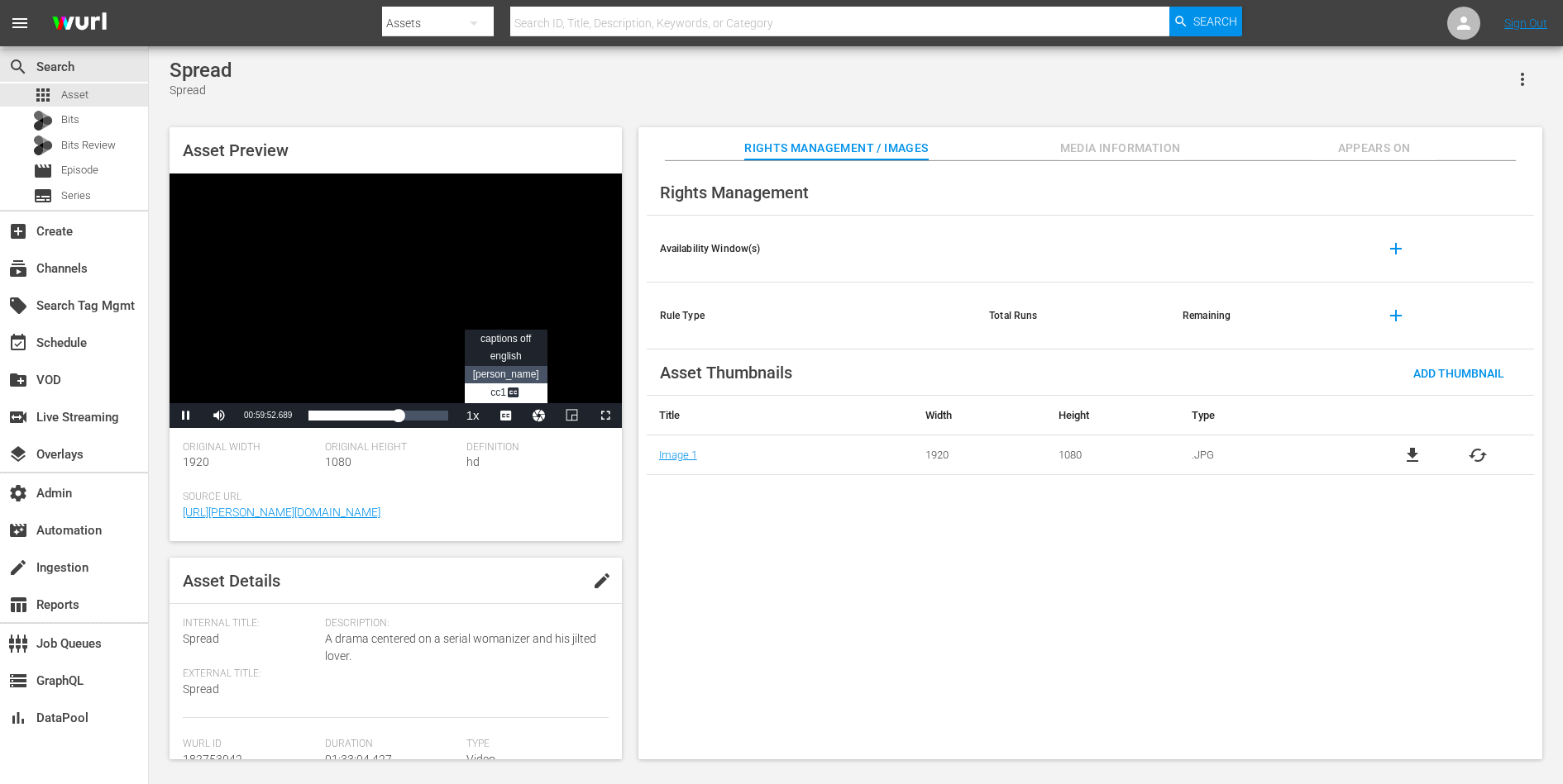
click at [506, 380] on li "dan" at bounding box center [506, 375] width 82 height 18
click at [382, 412] on div "00:49:18.416" at bounding box center [382, 415] width 1 height 16
click at [351, 417] on div "00:28:15.272" at bounding box center [351, 415] width 1 height 16
click at [418, 430] on div "Asset Preview ...och knulla mig, så jag antar... Video Player is loading. Play …" at bounding box center [395, 334] width 452 height 414
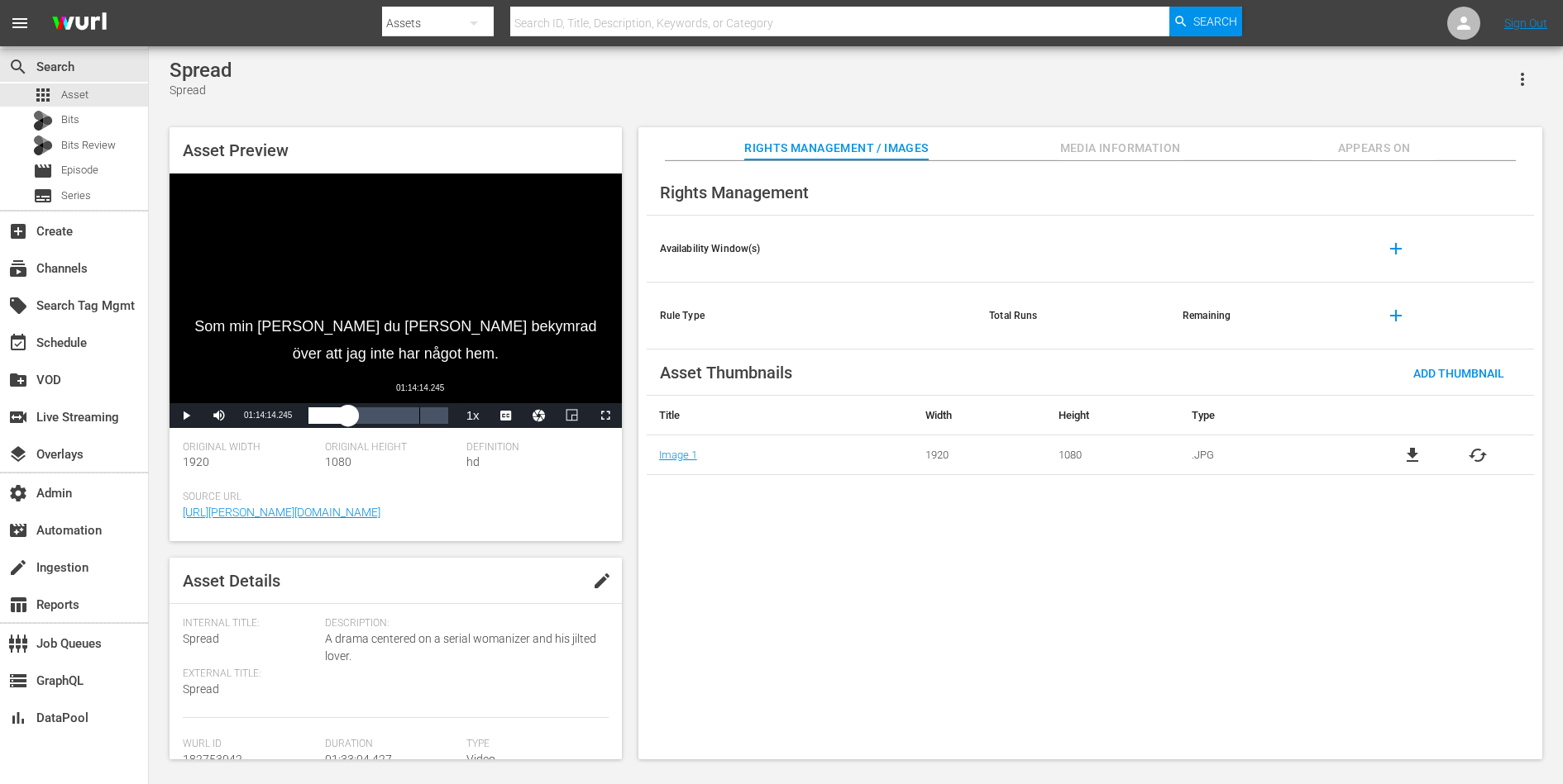
click at [419, 415] on div "01:14:14.245" at bounding box center [419, 415] width 1 height 16
click at [431, 417] on div "01:14:14.505" at bounding box center [369, 415] width 123 height 16
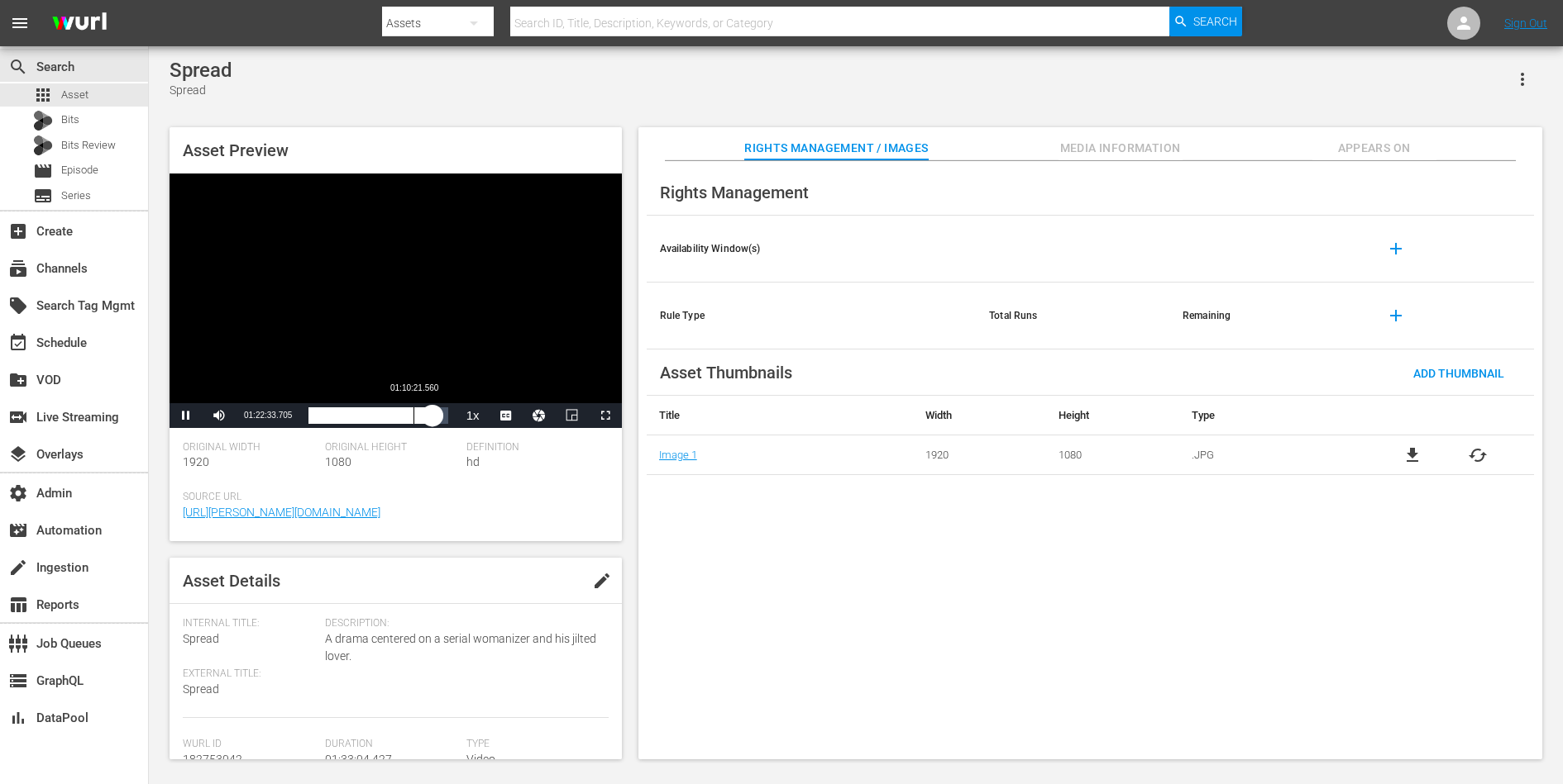
click at [413, 416] on div "01:10:21.560" at bounding box center [413, 415] width 1 height 16
click at [408, 416] on div "01:10:21.905" at bounding box center [358, 415] width 100 height 16
click at [404, 416] on div "01:07:03.016" at bounding box center [355, 415] width 95 height 16
click at [392, 415] on div "00:55:57.304" at bounding box center [392, 415] width 1 height 16
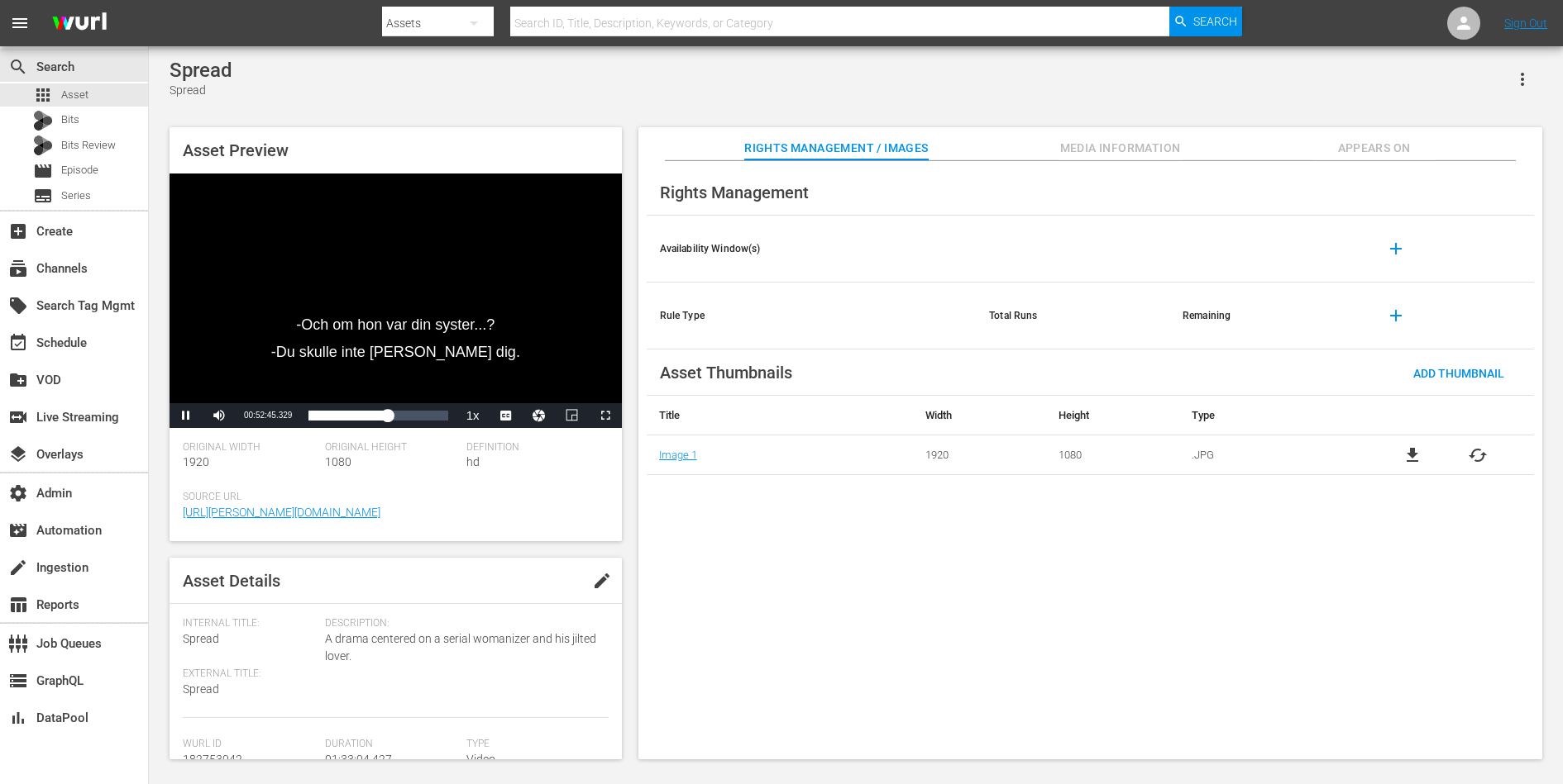
click at [222, 76] on div "Spread" at bounding box center [201, 70] width 63 height 23
copy div "Spread"
click at [511, 394] on span "Video Player" at bounding box center [514, 394] width 15 height 16
click at [187, 416] on span "Video Player" at bounding box center [187, 416] width 0 height 0
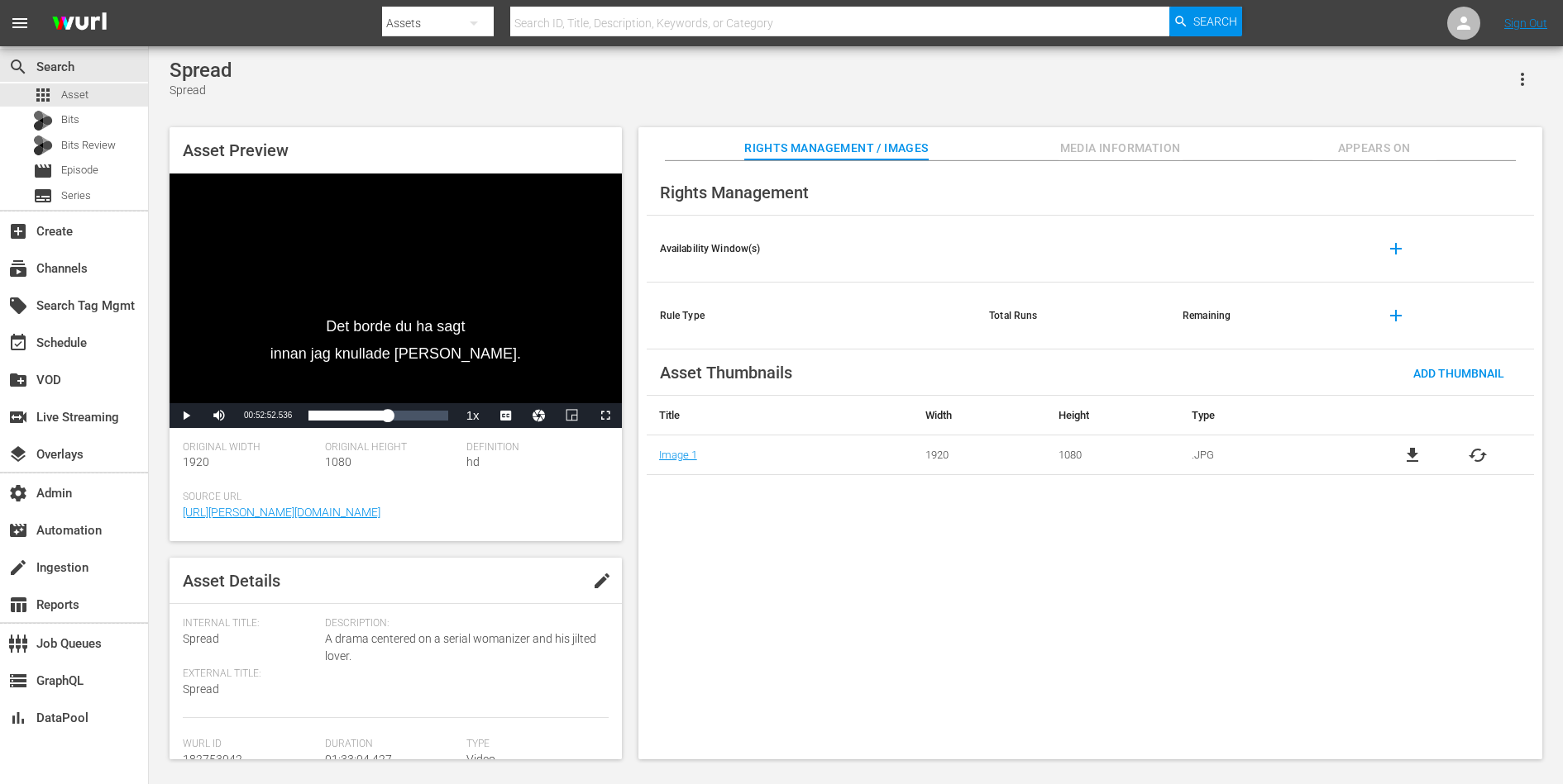
click at [1370, 136] on button "Appears On" at bounding box center [1375, 143] width 124 height 33
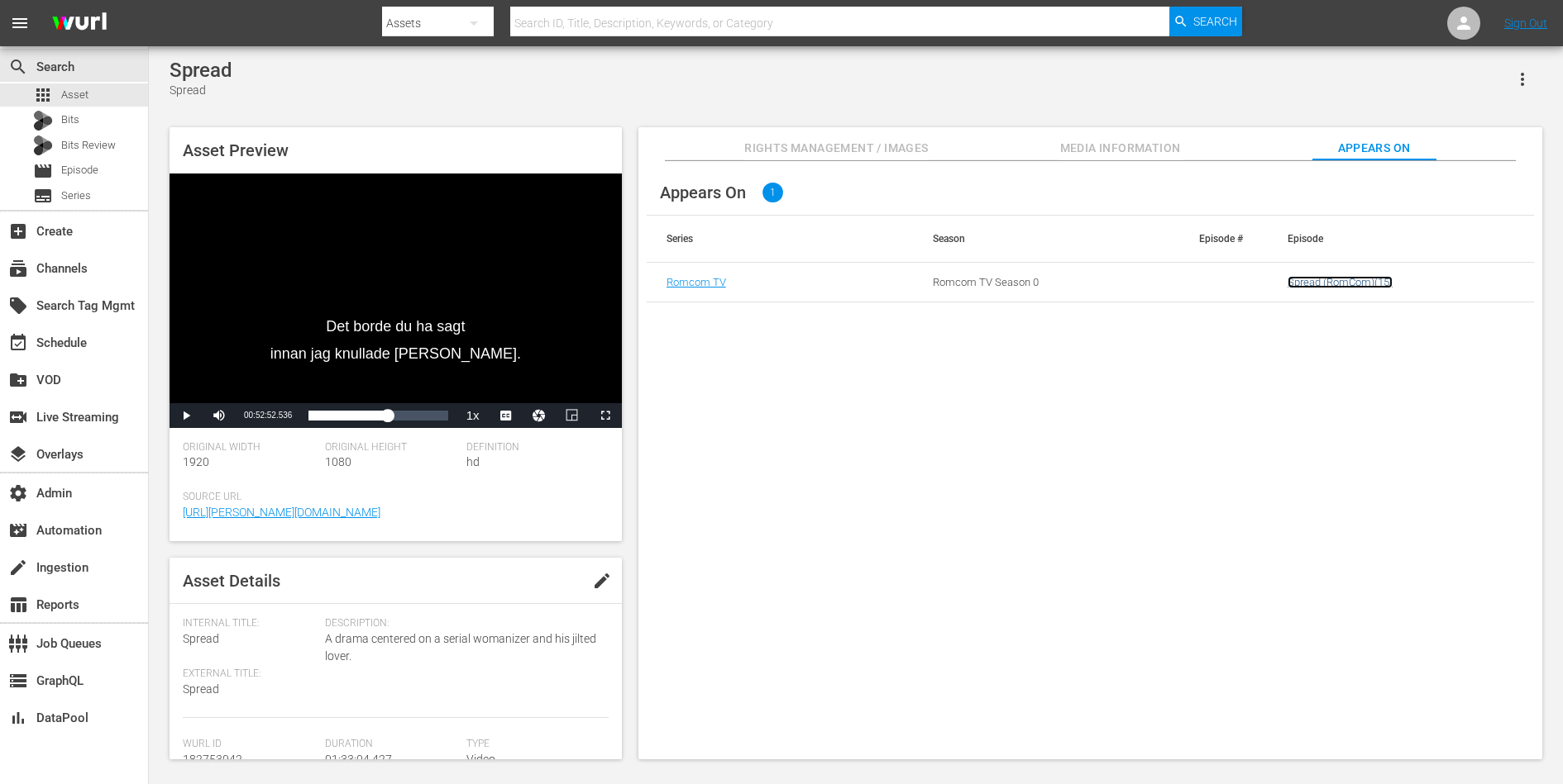
click at [1321, 276] on link "Spread (RomCom)(15)" at bounding box center [1340, 282] width 105 height 12
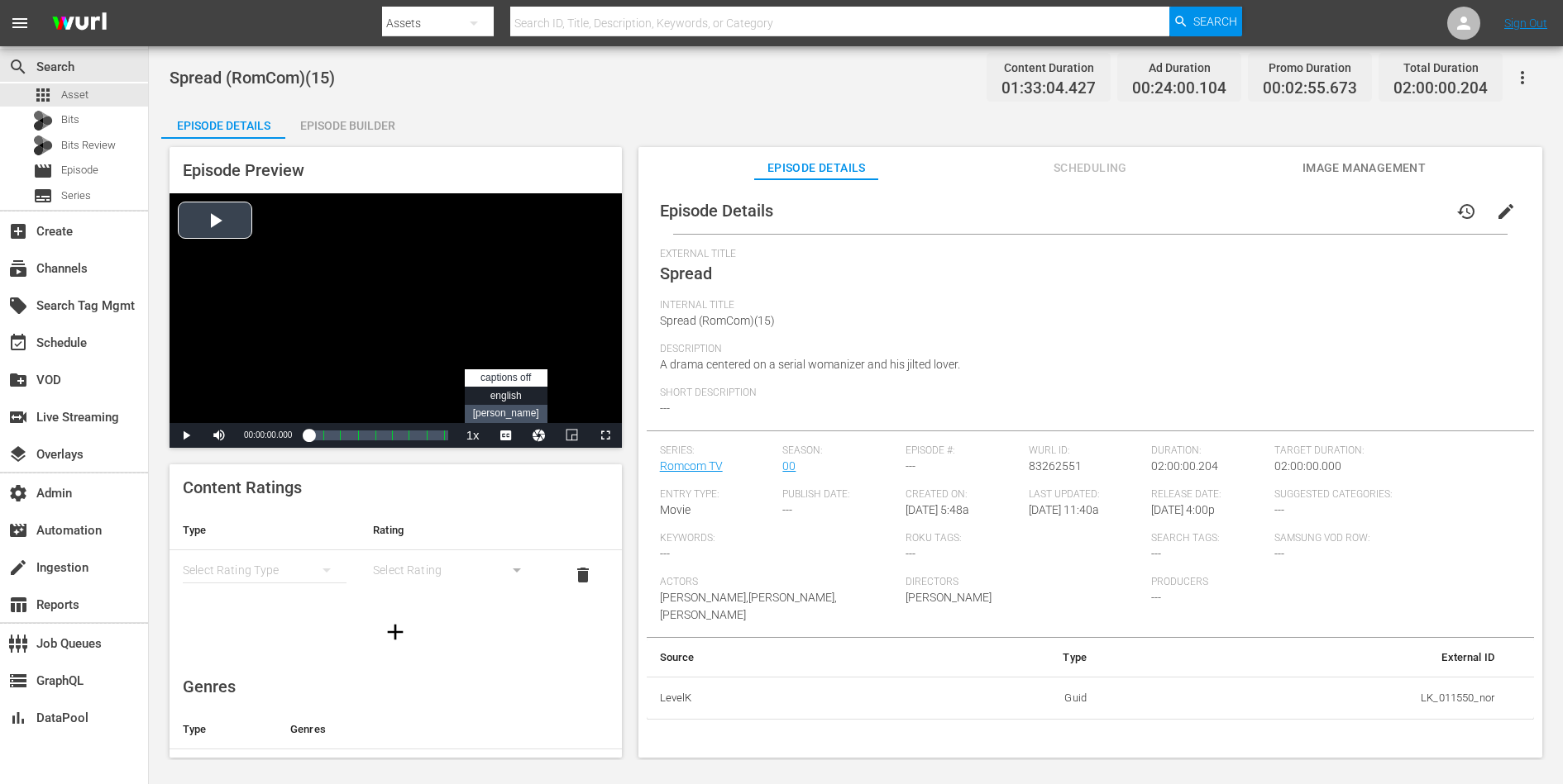
click at [510, 408] on span "dan" at bounding box center [506, 413] width 66 height 11
click at [399, 436] on div "Loaded : 0.11% 01:17:08.702 Spread (6/8) 00:00:00.000 Cue Point 5: 01:11:45.627" at bounding box center [377, 435] width 139 height 16
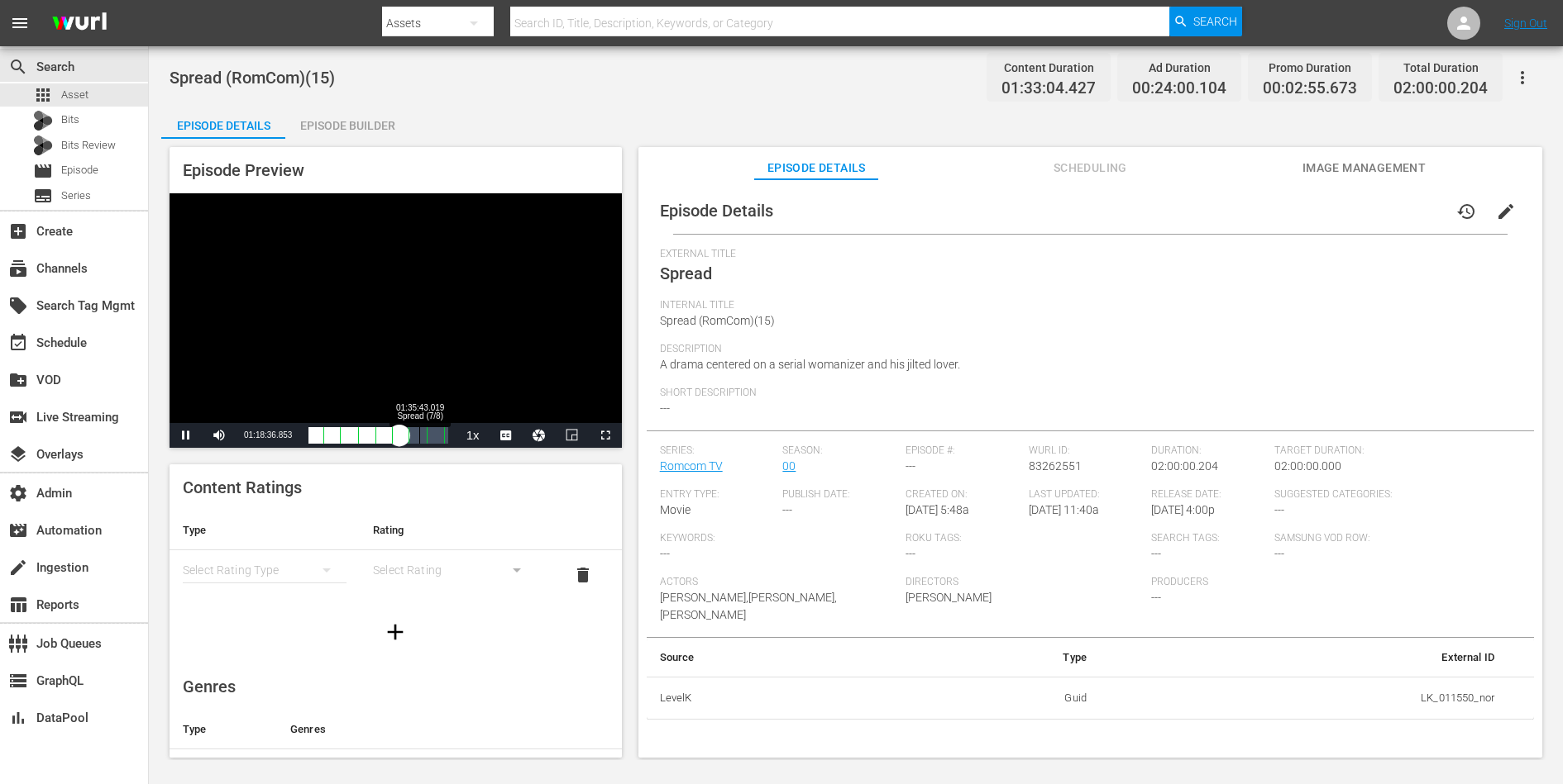
click at [419, 435] on div "01:35:43.019 Spread (7/8)" at bounding box center [419, 435] width 1 height 16
click at [359, 433] on div "00:43:34.359 RomCom TV _ad slate_3 min" at bounding box center [359, 435] width 1 height 16
click at [382, 430] on div "Loaded : 23.28% 01:03:34.393 Spread (5/8) 00:00:33.343 Cue Point 5: 01:11:45.627" at bounding box center [377, 435] width 139 height 16
click at [415, 436] on div "01:32:08.728 Spread (7/8)" at bounding box center [415, 435] width 1 height 16
click at [432, 436] on div "Loaded : 77.43% 01:47:08.753 Spread (8/8) 01:11:47.496 Cue Point 7: 01:41:30.812" at bounding box center [377, 435] width 139 height 16
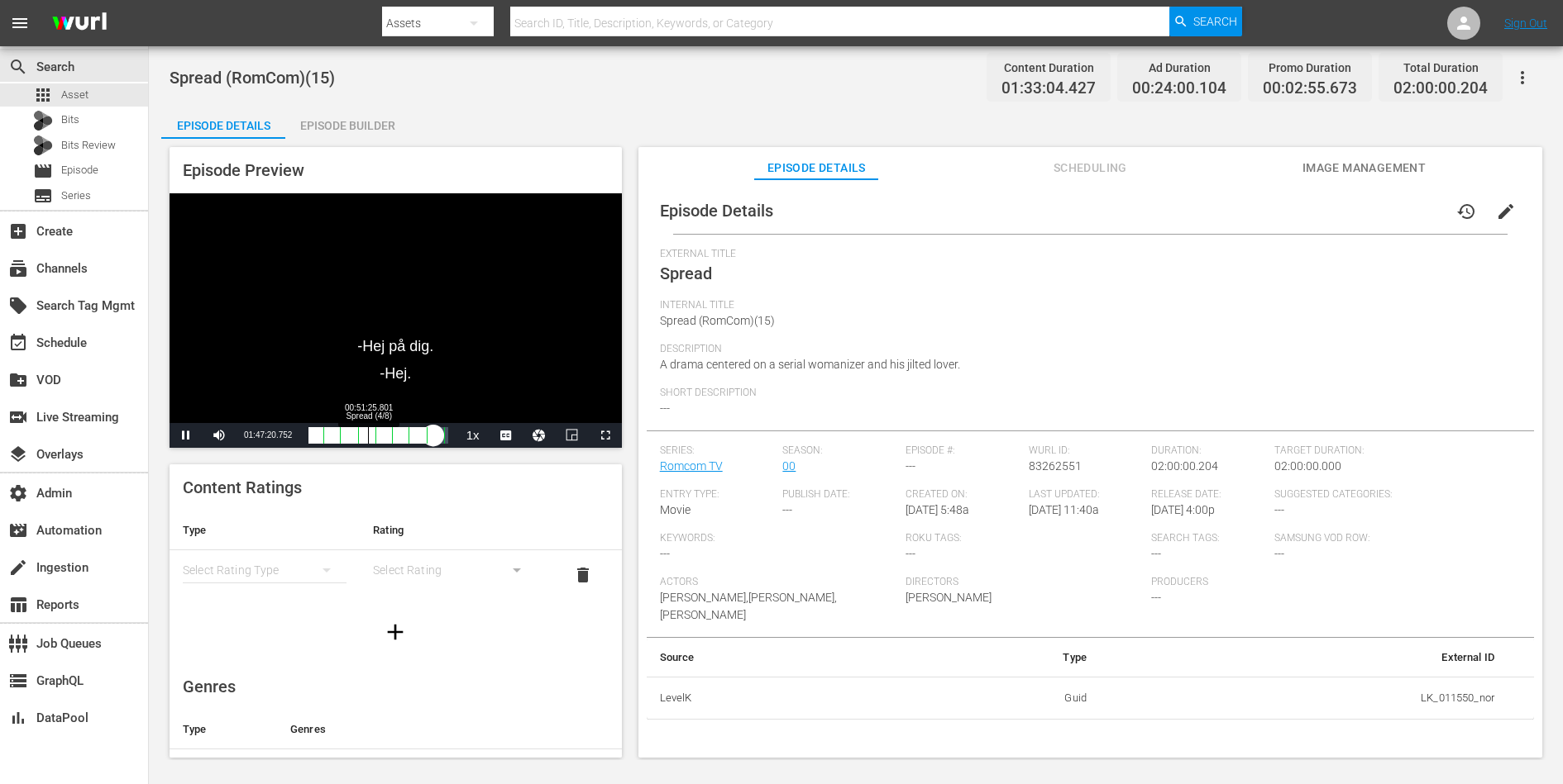
click at [368, 436] on div "00:51:25.801 Spread (4/8)" at bounding box center [368, 435] width 1 height 16
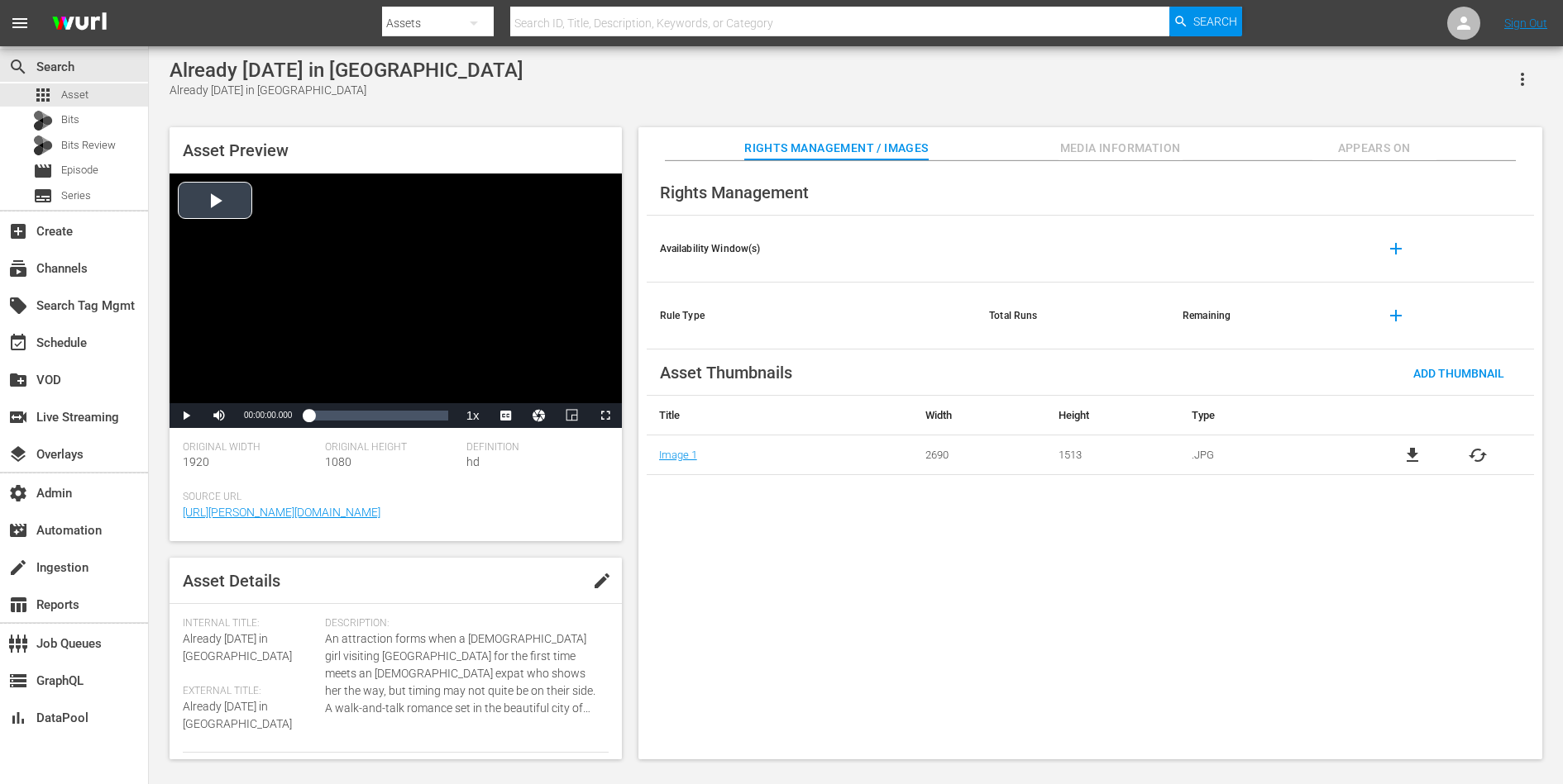
click at [382, 277] on div "Video Player" at bounding box center [395, 289] width 452 height 229
click at [510, 388] on span "DAN" at bounding box center [505, 393] width 16 height 11
click at [339, 412] on div "Loaded : 0.76% 00:17:15.868 00:00:03.149" at bounding box center [377, 415] width 139 height 16
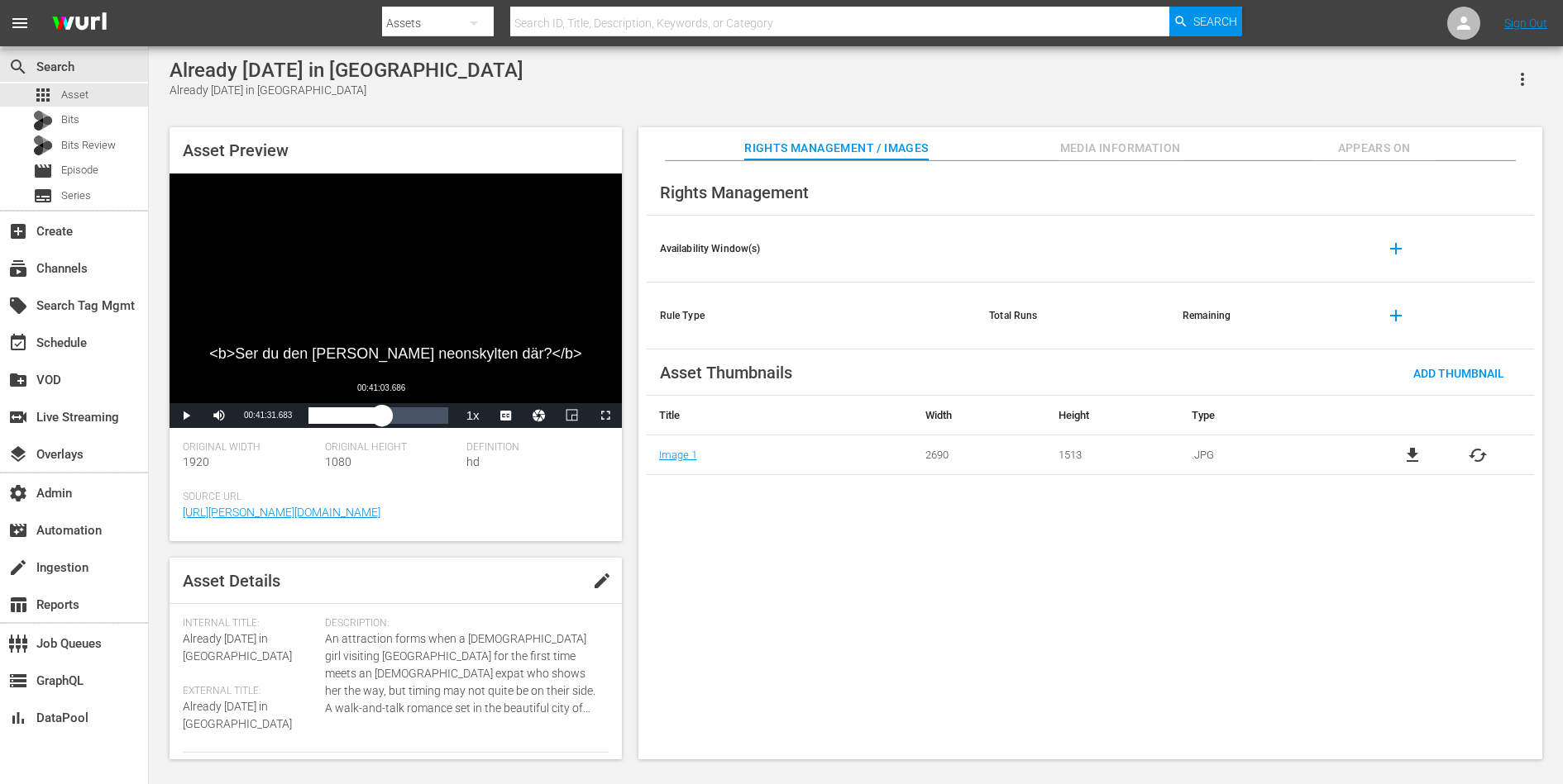
click at [382, 425] on div "Loaded : 22.60% 00:41:03.686 00:17:17.715" at bounding box center [378, 416] width 156 height 25
click at [409, 424] on div "Loaded : 54.01% 00:56:55.565 00:41:34.643" at bounding box center [378, 416] width 156 height 25
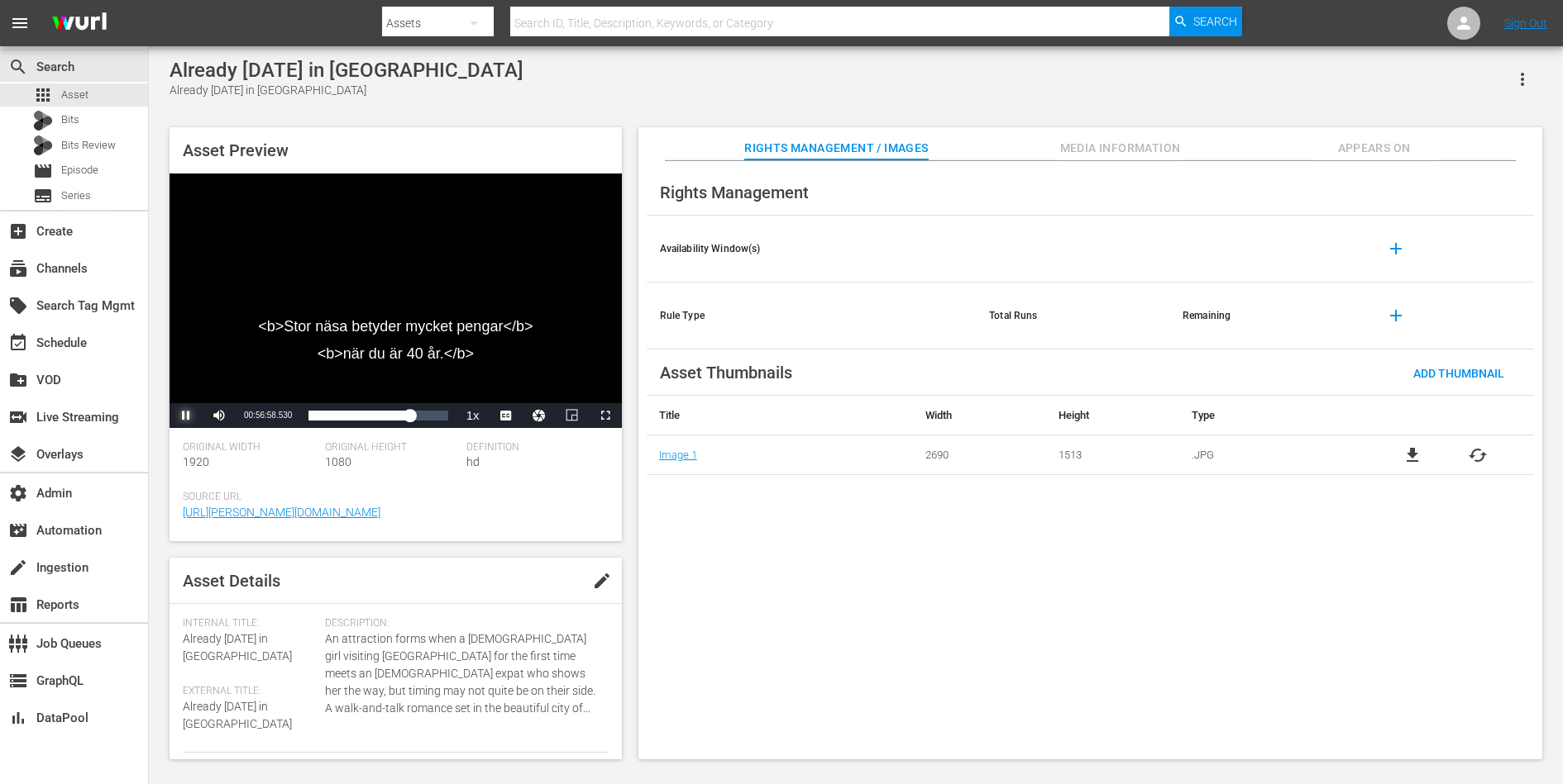
click at [187, 416] on span "Video Player" at bounding box center [187, 416] width 0 height 0
click at [341, 57] on div "Already Tomorrow in Hong Kong Already Tomorrow in Hong Kong Asset Preview <b>St…" at bounding box center [856, 404] width 1414 height 717
copy div "Already [DATE] in [GEOGRAPHIC_DATA]"
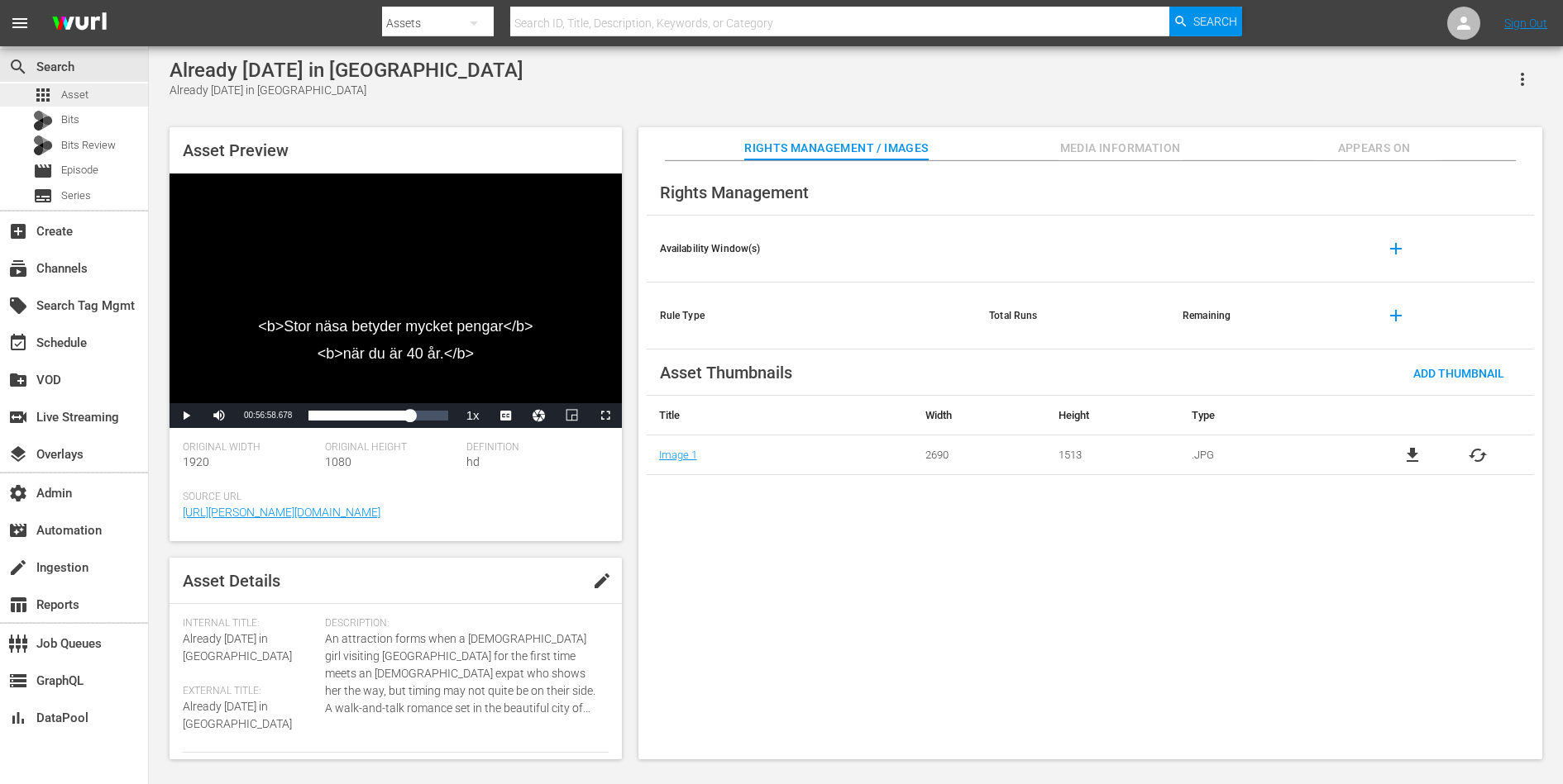
click at [117, 91] on div "apps Asset" at bounding box center [74, 95] width 148 height 23
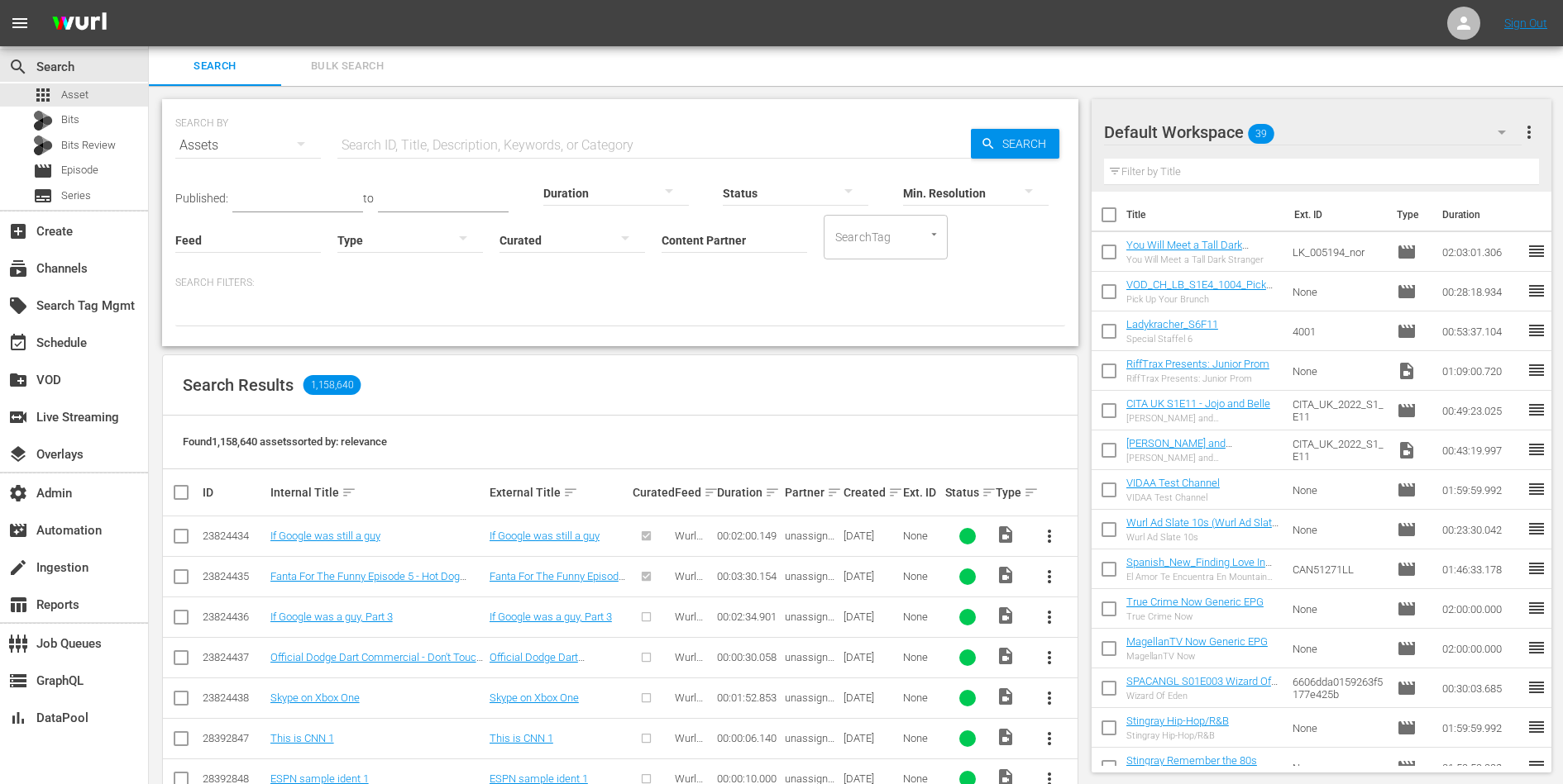
click at [530, 143] on input "text" at bounding box center [654, 144] width 633 height 39
paste input "The Opposite Sex"
type input "The Opposite Sex"
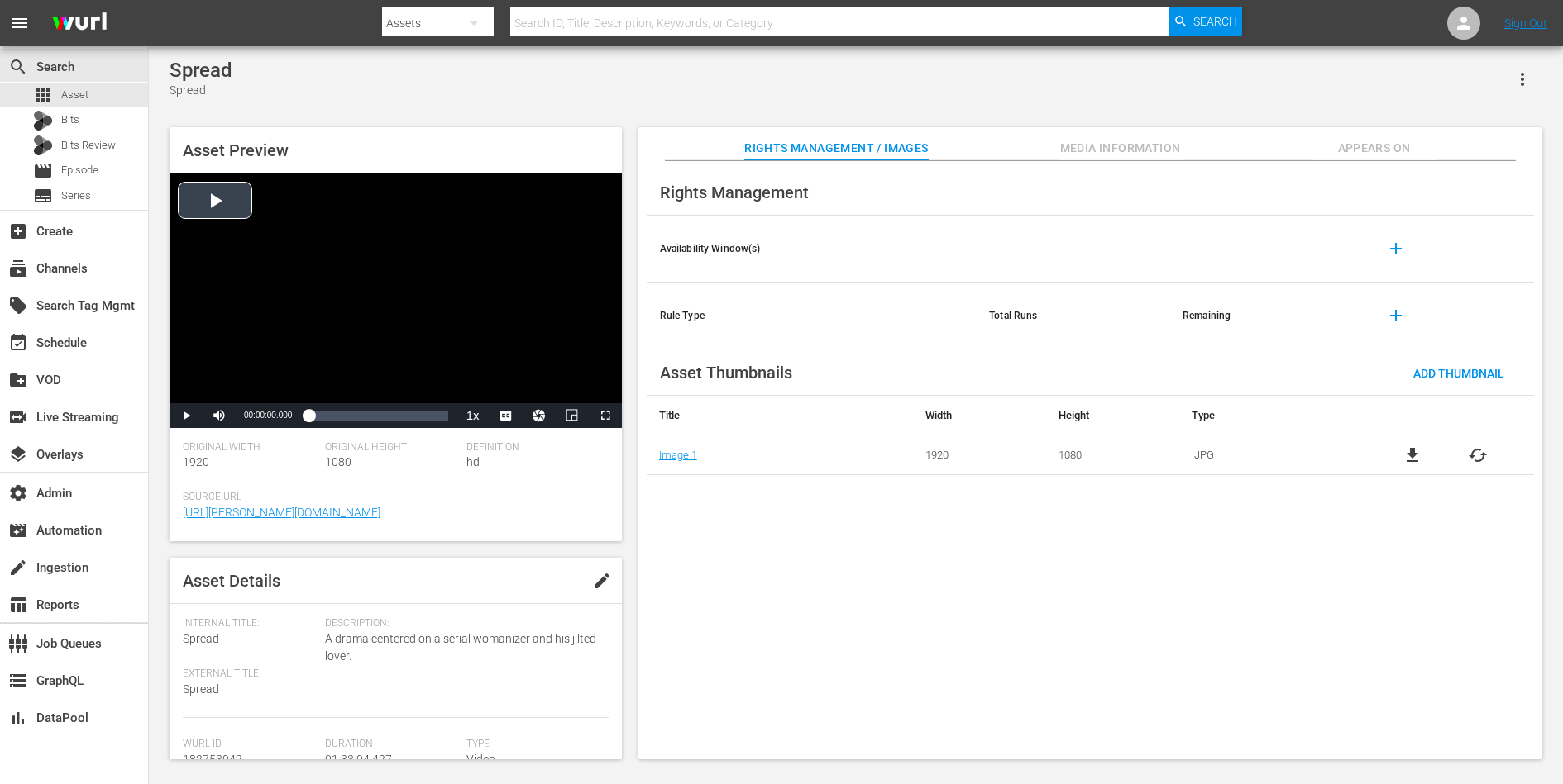
click at [347, 264] on div "Video Player" at bounding box center [395, 289] width 452 height 229
click at [473, 371] on div "Video Player" at bounding box center [395, 289] width 452 height 229
click at [512, 397] on span "dan" at bounding box center [506, 393] width 66 height 11
click at [411, 410] on div "01:08:41.838" at bounding box center [411, 415] width 1 height 16
click at [1376, 142] on span "Appears On" at bounding box center [1375, 148] width 124 height 21
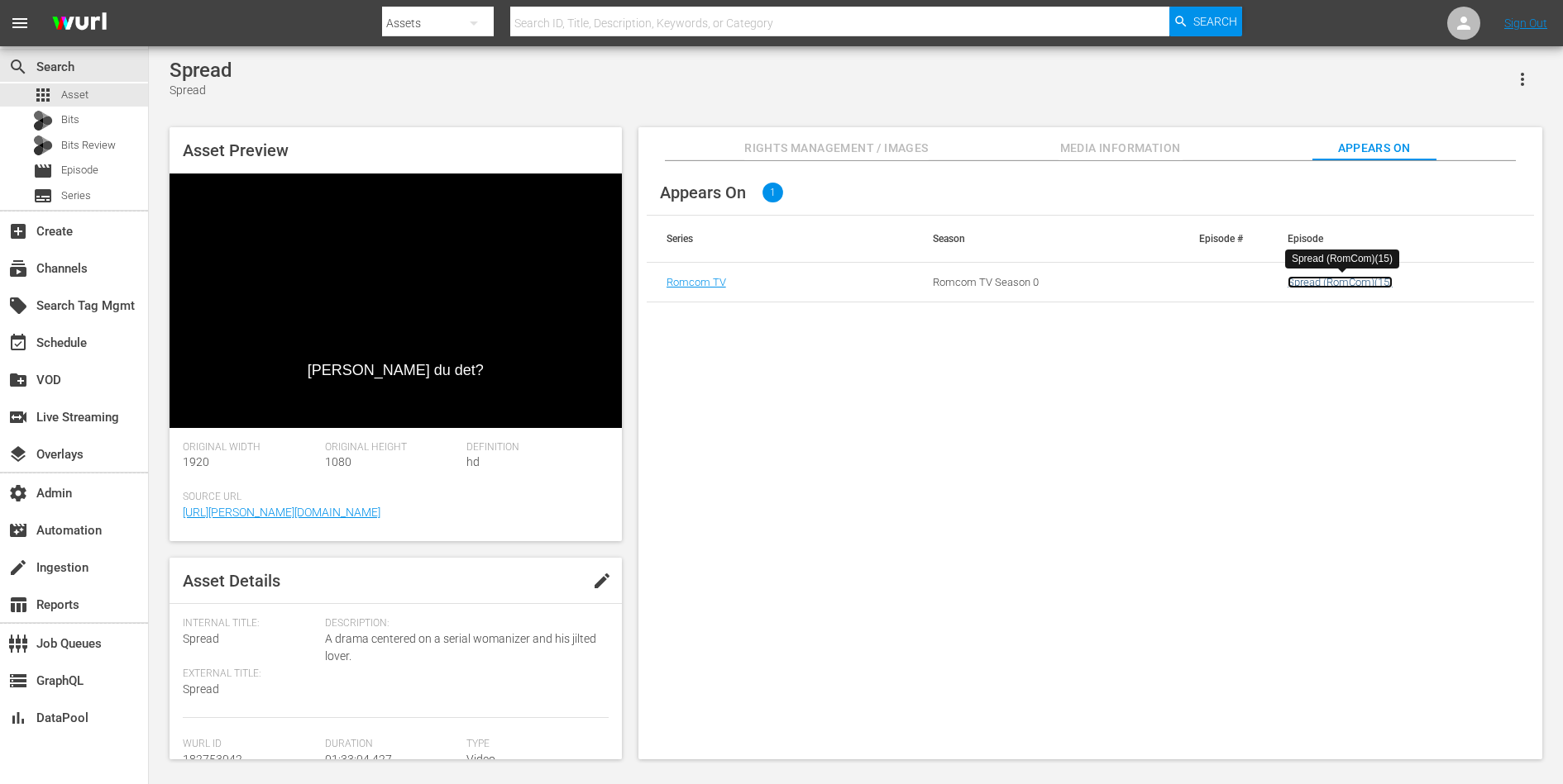
click at [1334, 281] on link "Spread (RomCom)(15)" at bounding box center [1340, 282] width 105 height 12
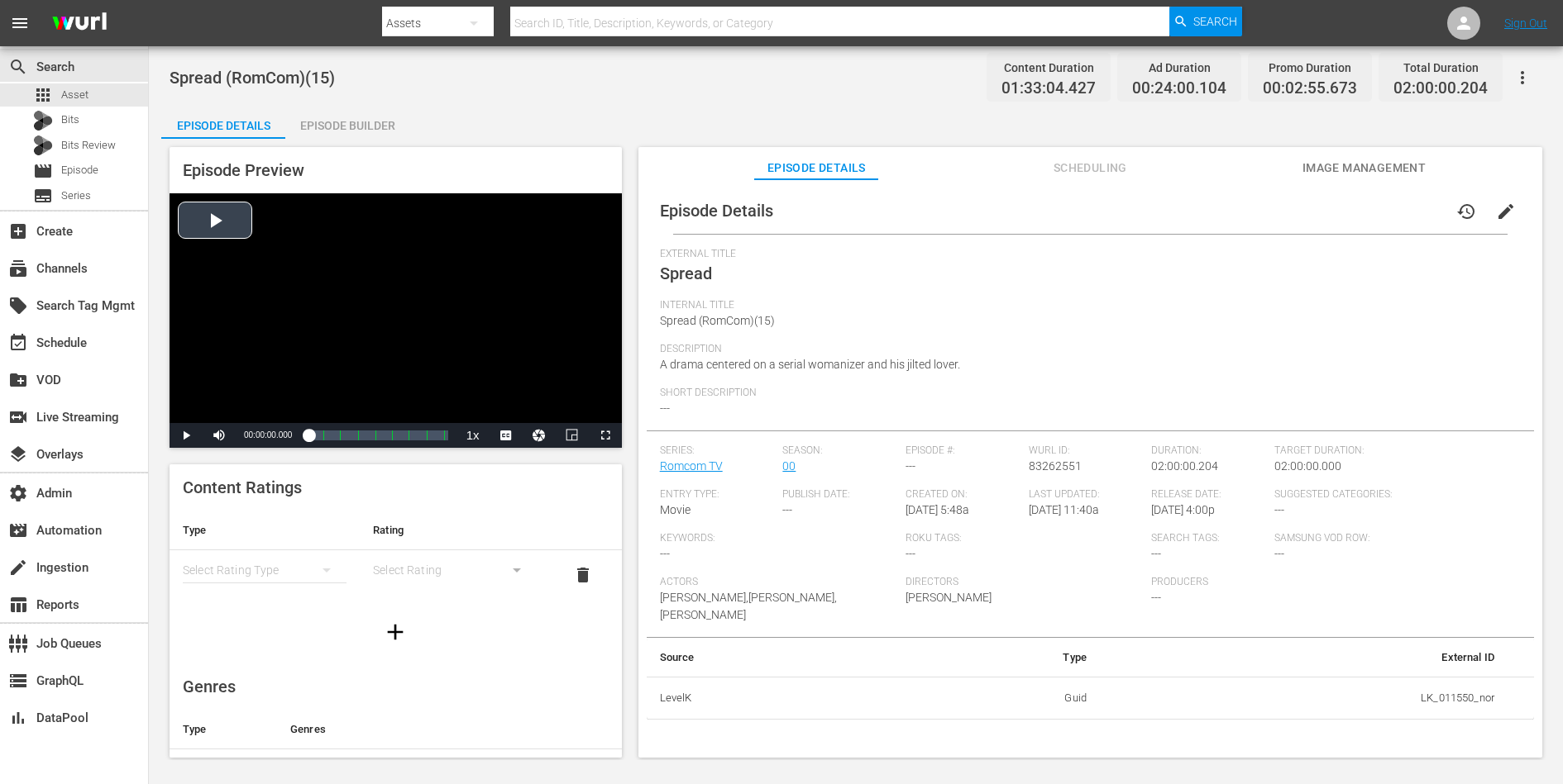
click at [377, 366] on div "Video Player" at bounding box center [395, 308] width 452 height 229
click at [403, 438] on div "Loaded : 0.43% 01:22:08.711 Spread (6/8) 00:00:00.597" at bounding box center [377, 435] width 139 height 16
click at [515, 411] on li "dan" at bounding box center [506, 414] width 82 height 18
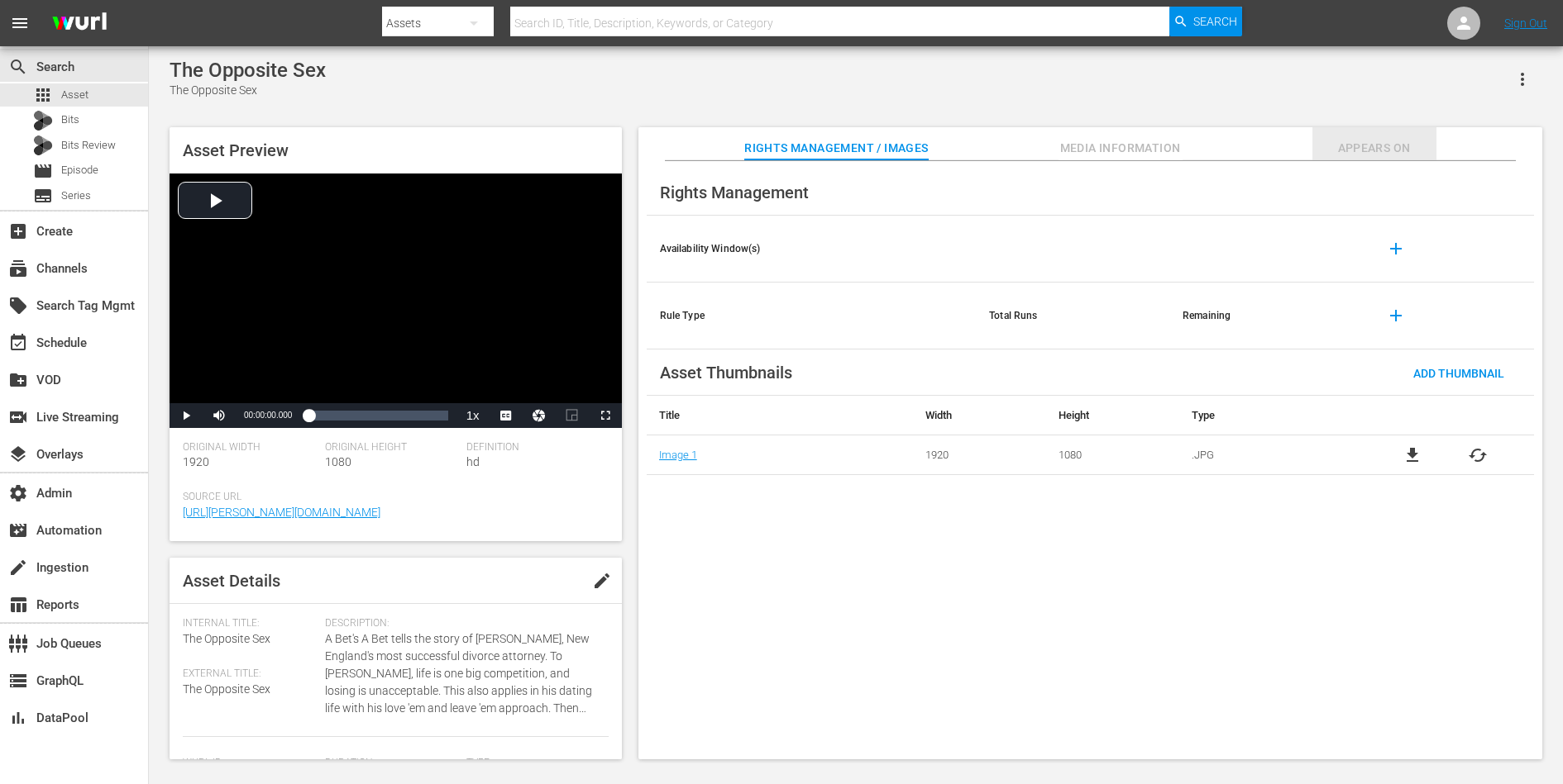
click at [1335, 146] on span "Appears On" at bounding box center [1375, 148] width 124 height 21
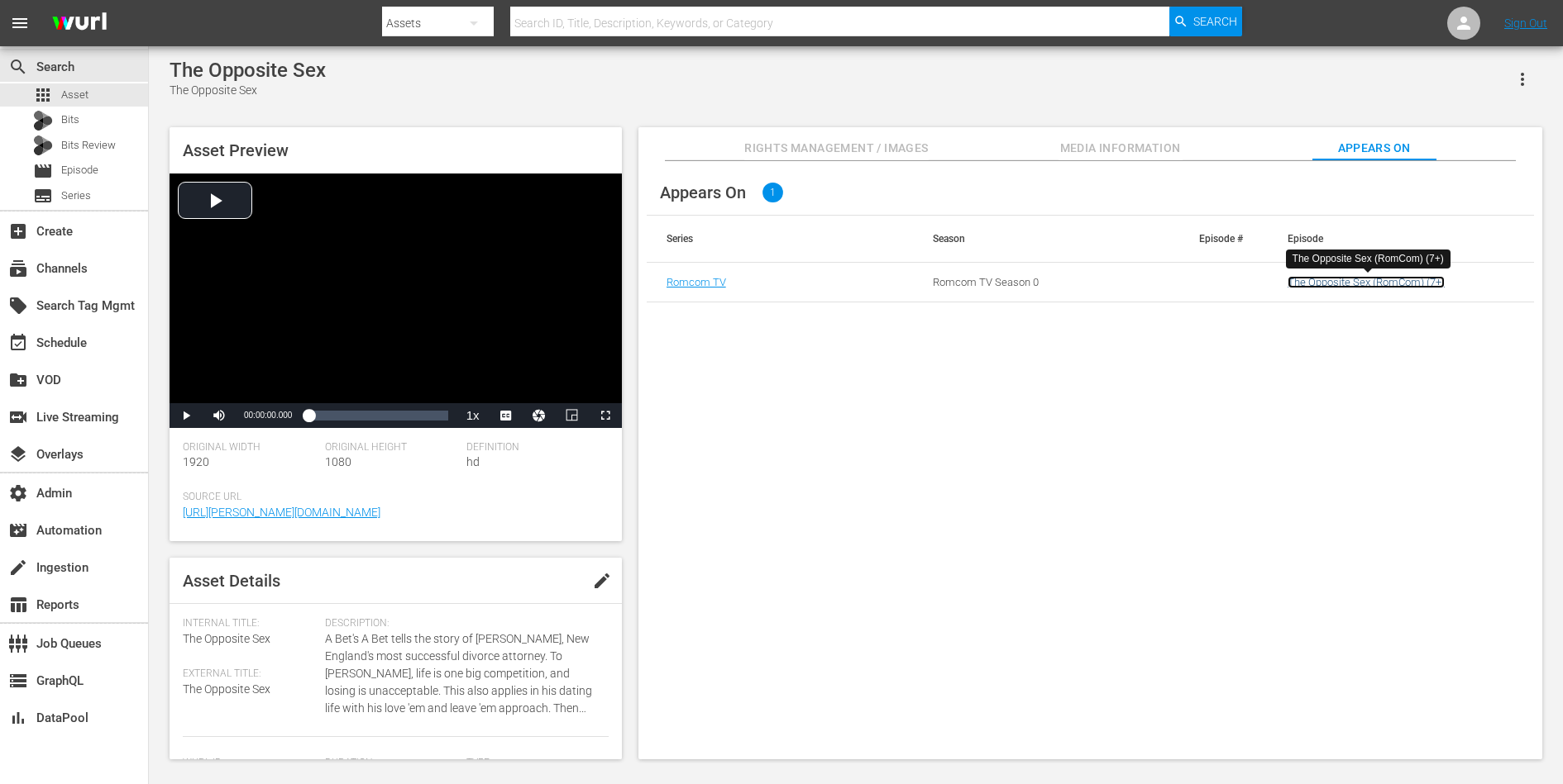
click at [1346, 283] on link "The Opposite Sex (RomCom) (7+)" at bounding box center [1366, 282] width 157 height 12
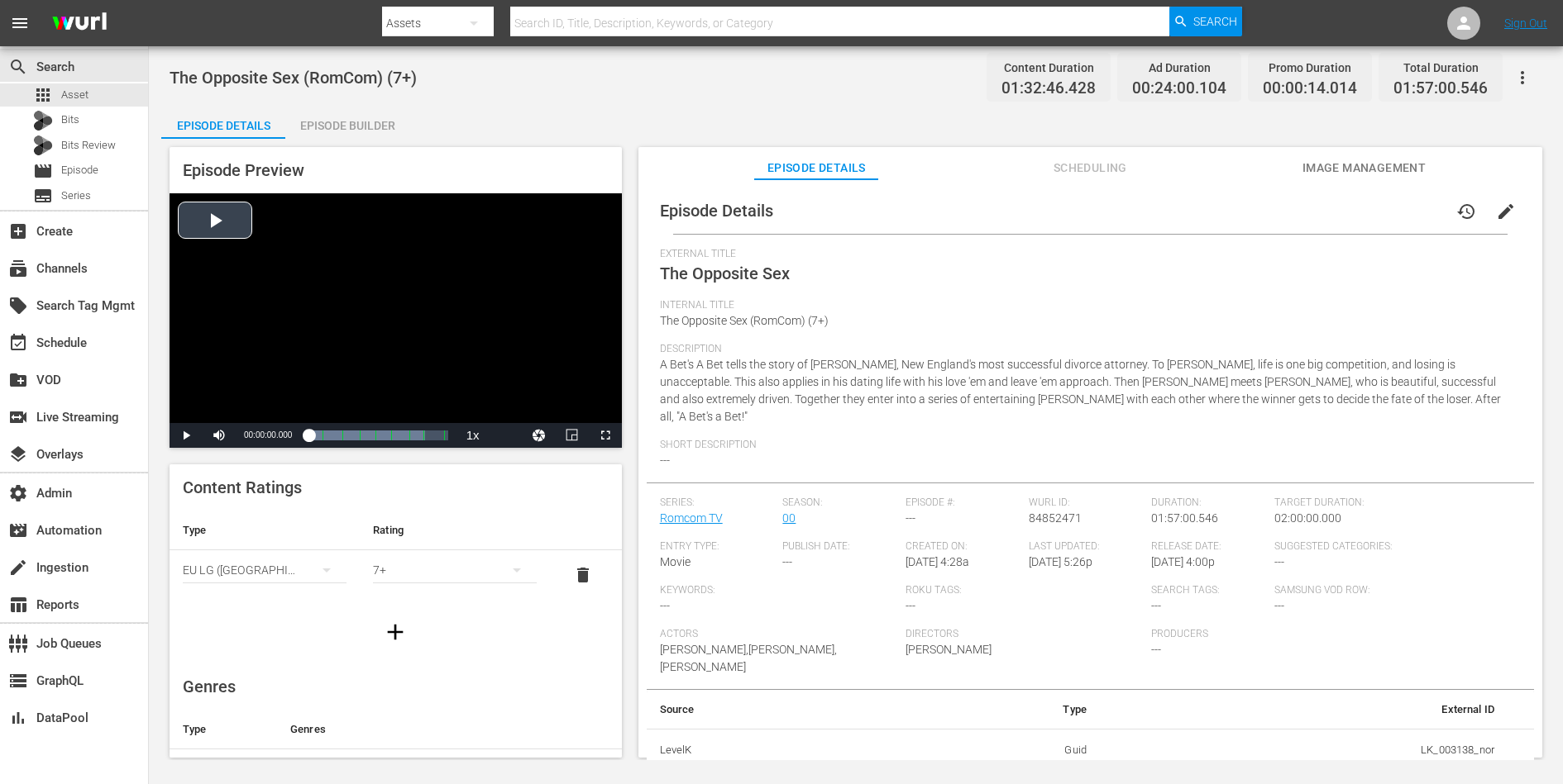
click at [333, 322] on div "Video Player" at bounding box center [395, 308] width 452 height 229
click at [353, 438] on div "00:37:36.604 The Opposite Sex (3/8)" at bounding box center [353, 435] width 1 height 16
click at [519, 406] on span "Video Player" at bounding box center [514, 413] width 15 height 16
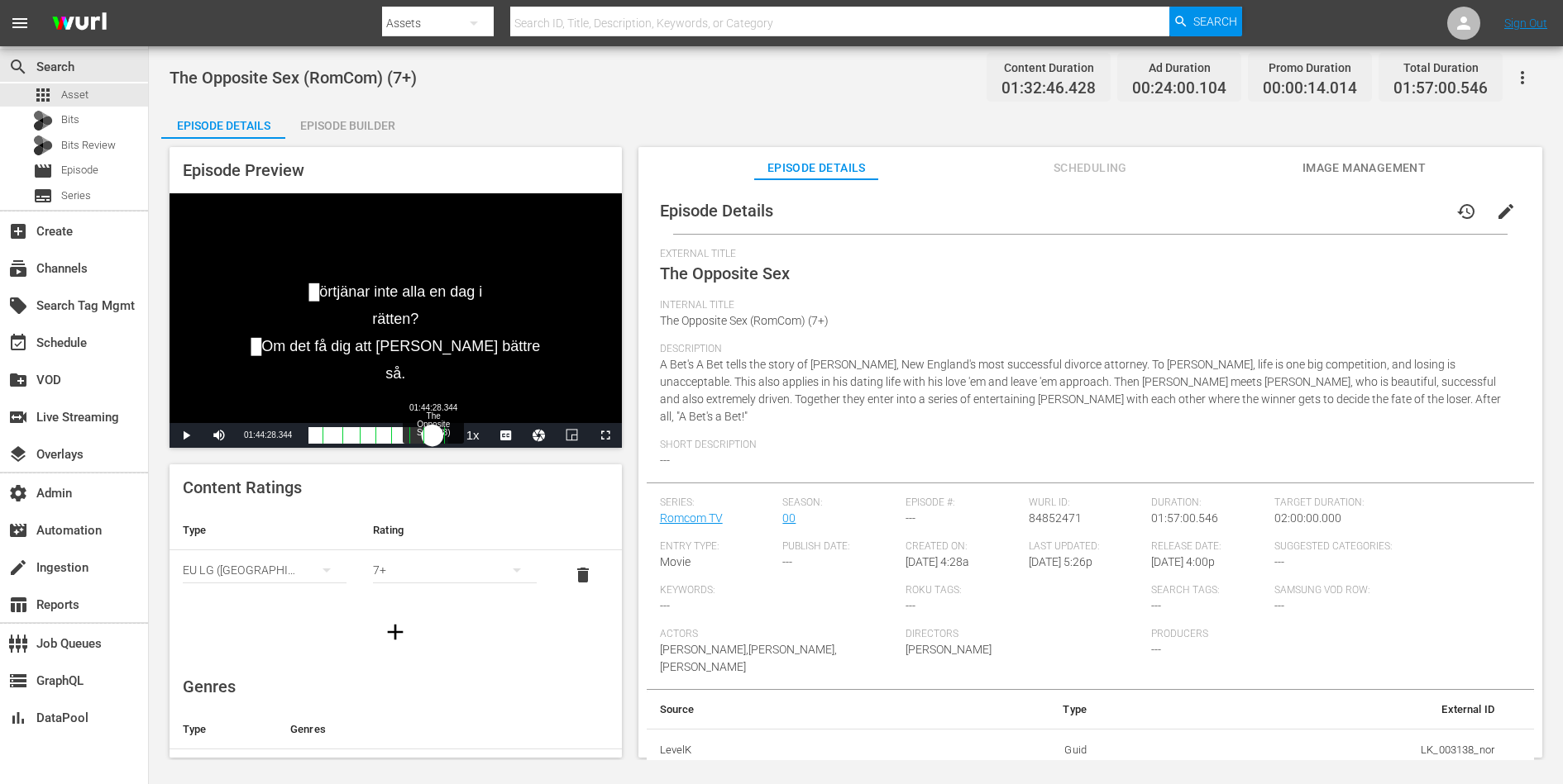
click at [432, 441] on div "Loaded : 35.28% 01:44:28.344 The Opposite Sex (8/8) 00:31:39.323 Cue Point 3: 0…" at bounding box center [377, 435] width 139 height 16
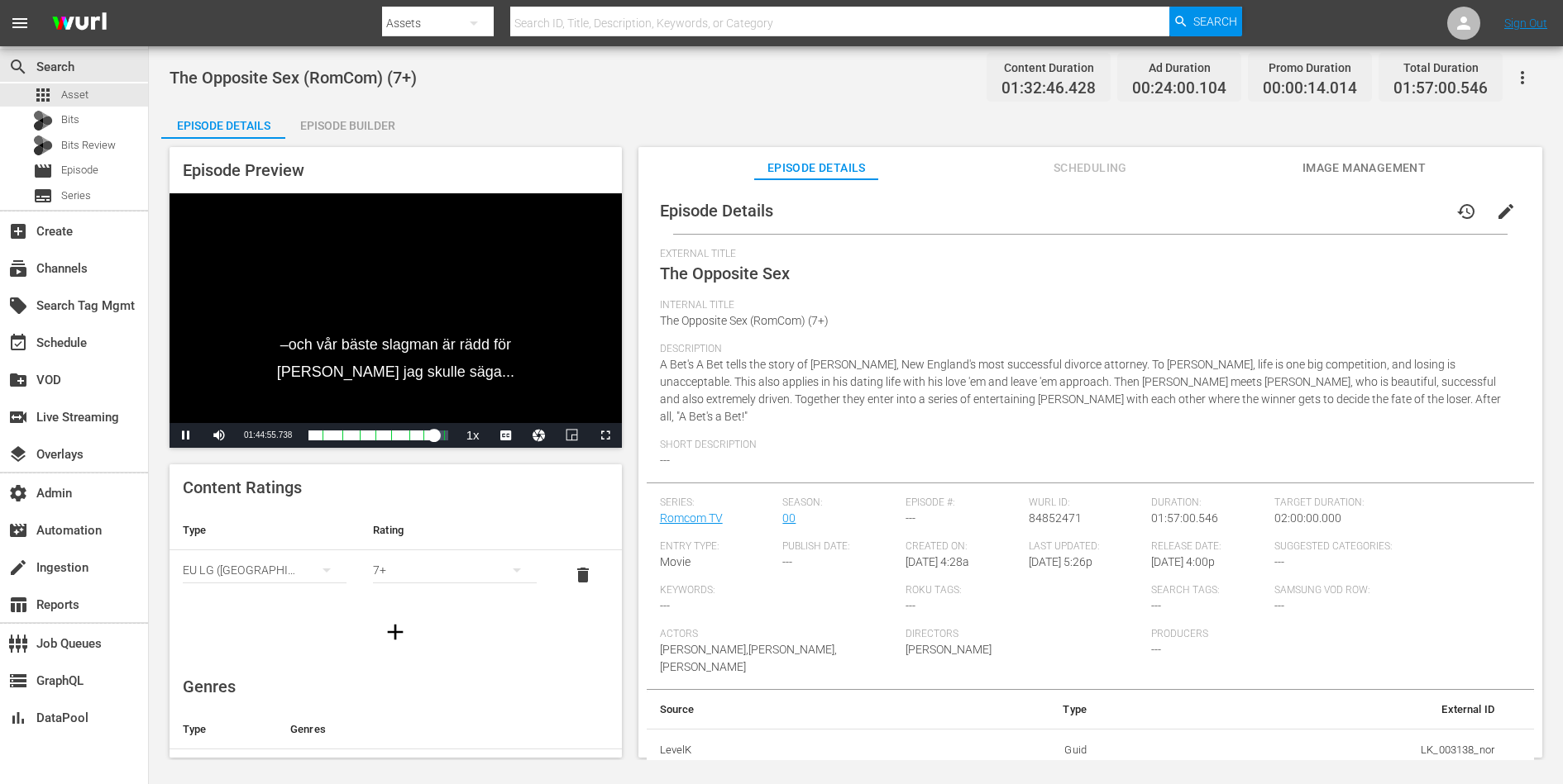
click at [320, 125] on div "Episode Builder" at bounding box center [347, 125] width 124 height 39
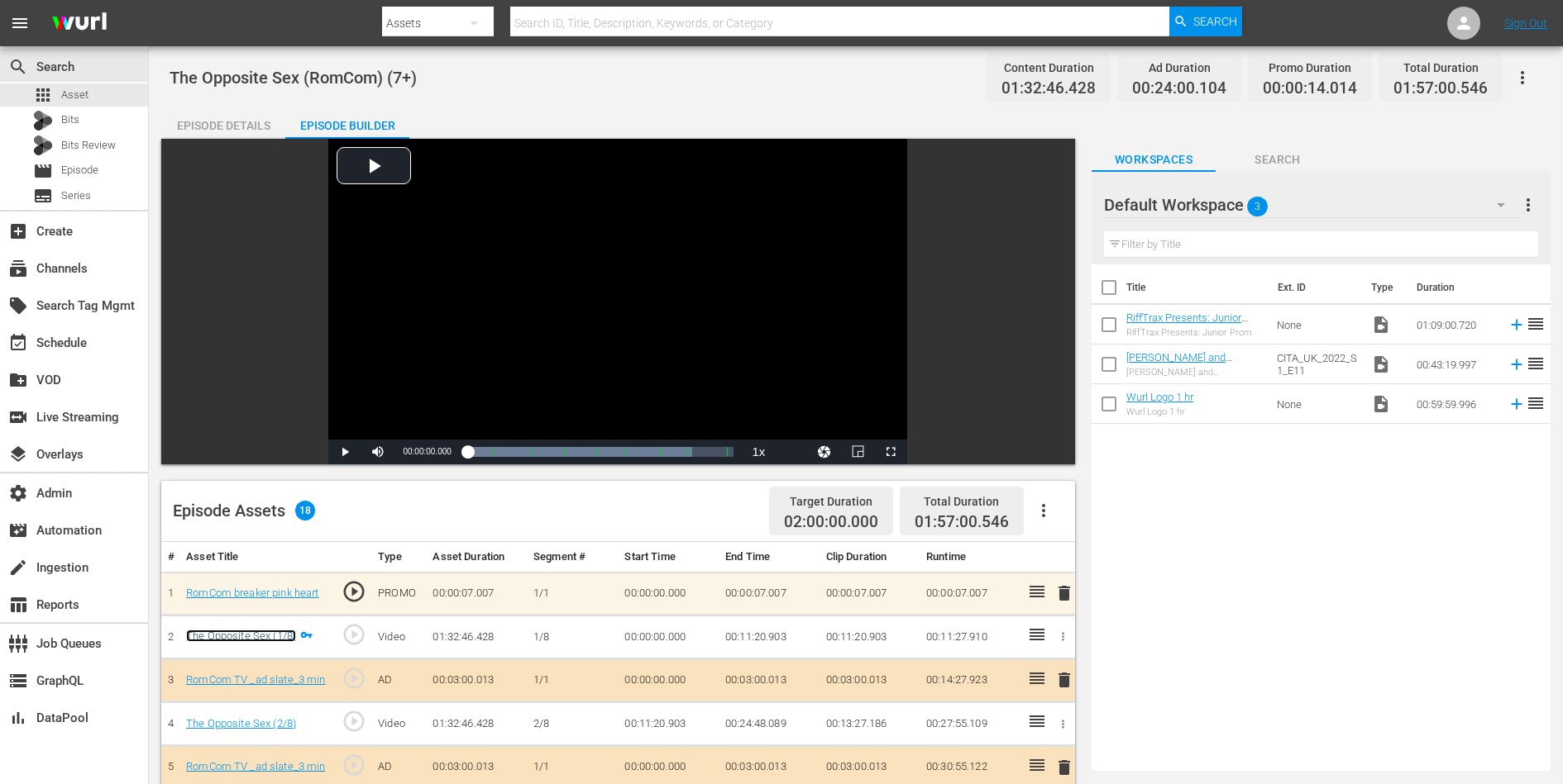
click at [266, 638] on link "The Opposite Sex (1/8)" at bounding box center [241, 636] width 110 height 12
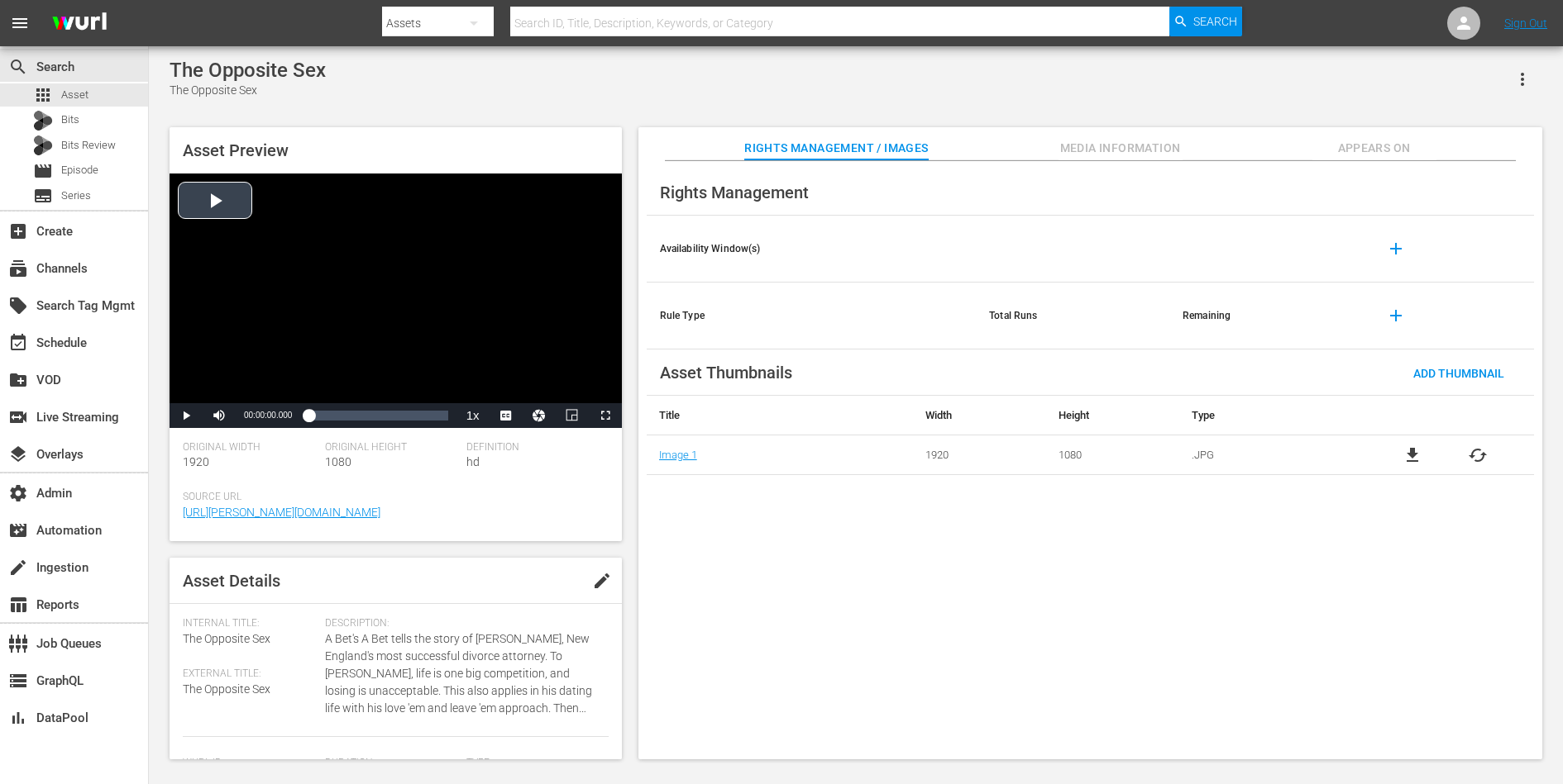
click at [327, 289] on div "Video Player" at bounding box center [395, 289] width 452 height 229
click at [328, 418] on div "Loaded : 0.65% 00:13:15.204 00:00:02.324" at bounding box center [377, 415] width 139 height 16
click at [510, 396] on span "Video Player" at bounding box center [514, 394] width 15 height 16
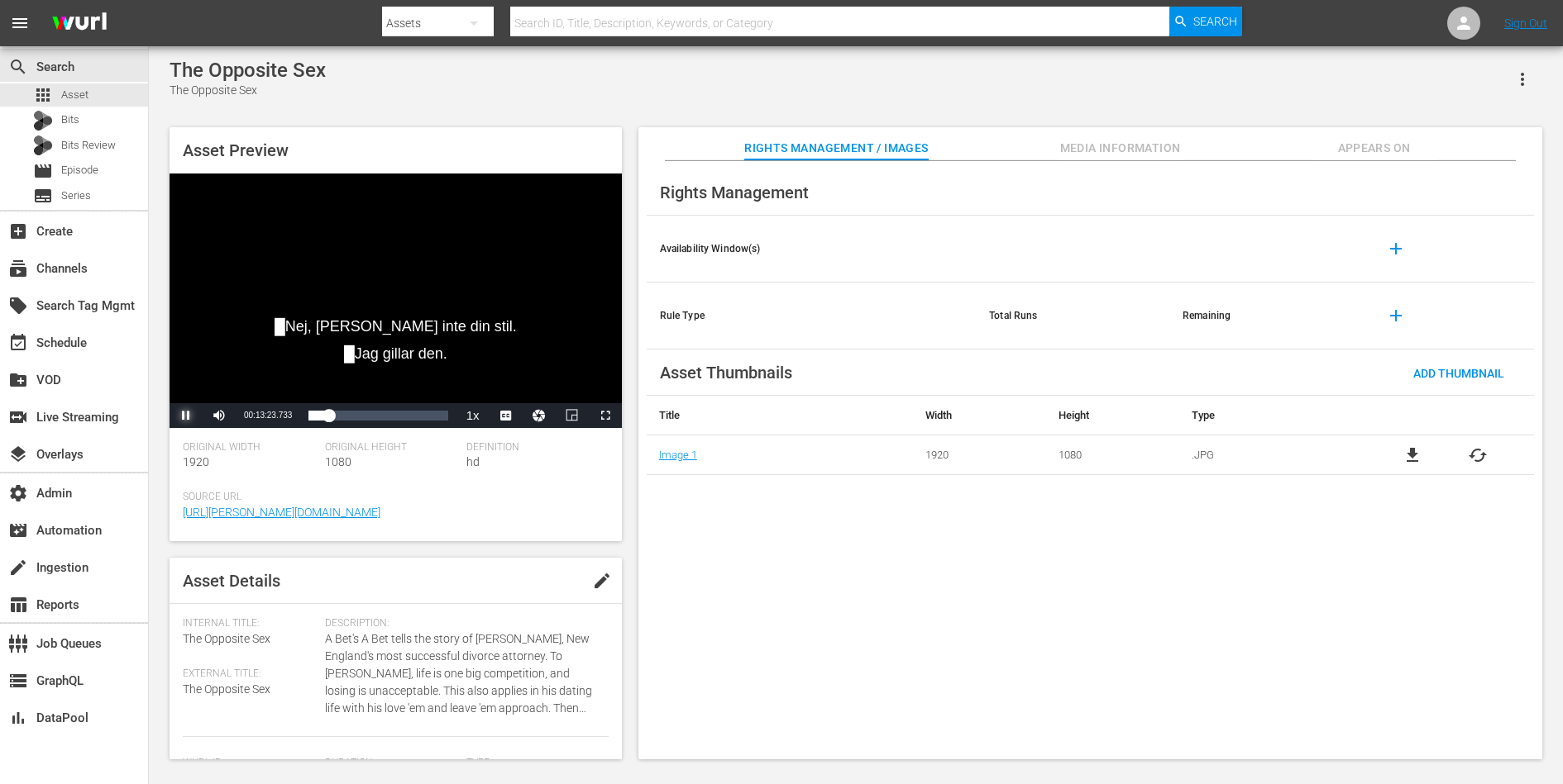
click at [187, 416] on span "Video Player" at bounding box center [187, 416] width 0 height 0
drag, startPoint x: 328, startPoint y: 413, endPoint x: 276, endPoint y: 413, distance: 52.0
click at [276, 413] on div "Play Mute Current Time 00:13:23.825 / Duration 01:32:46.427 Loaded : 15.53% 00:…" at bounding box center [395, 416] width 452 height 25
click at [187, 416] on span "Video Player" at bounding box center [187, 416] width 0 height 0
click at [505, 376] on span "DAN" at bounding box center [505, 375] width 16 height 11
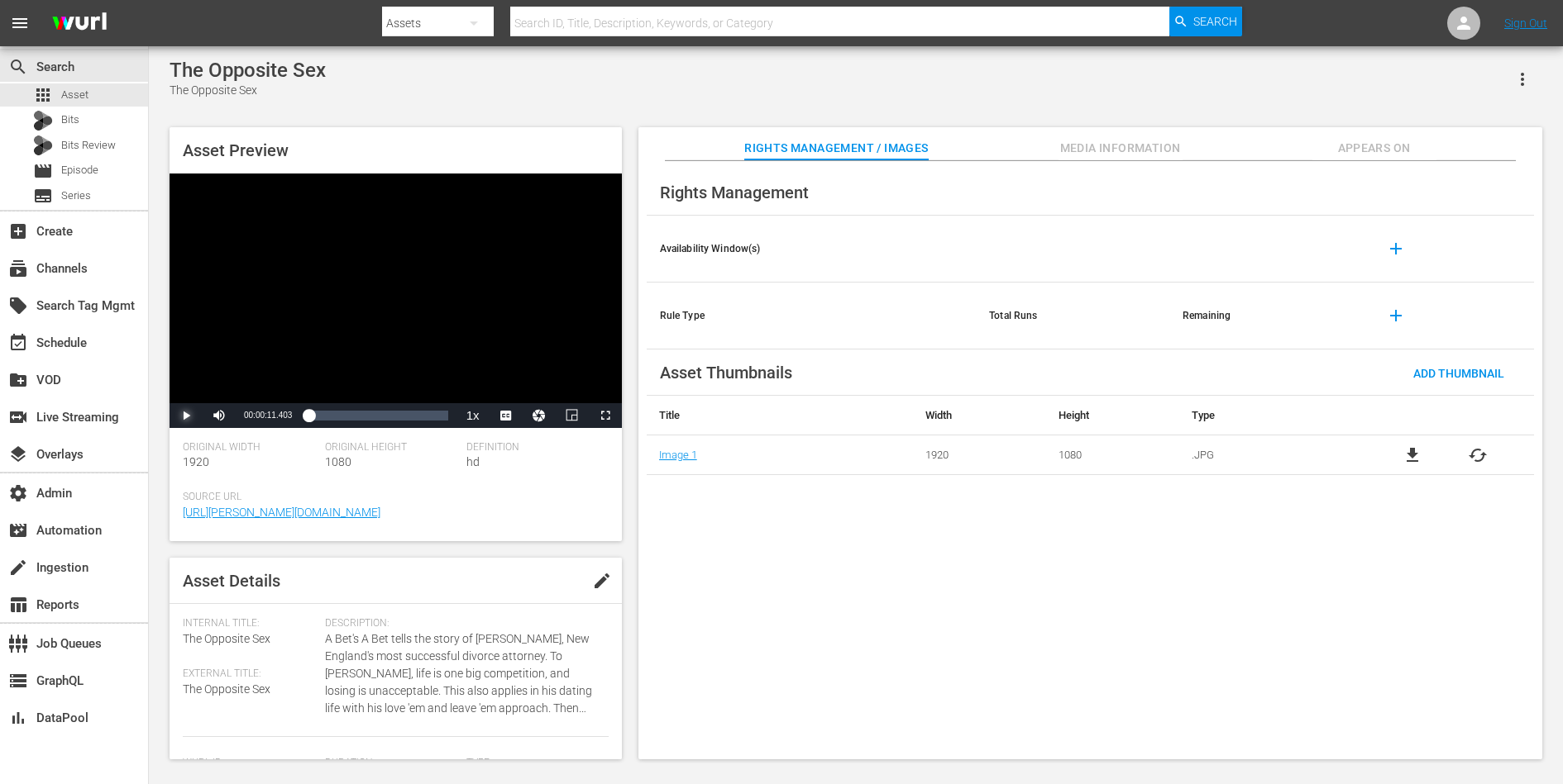
click at [187, 416] on span "Video Player" at bounding box center [187, 416] width 0 height 0
click at [331, 414] on div "00:14:54.604" at bounding box center [331, 415] width 1 height 16
click at [187, 416] on span "Video Player" at bounding box center [187, 416] width 0 height 0
drag, startPoint x: 339, startPoint y: 415, endPoint x: 301, endPoint y: 415, distance: 38.0
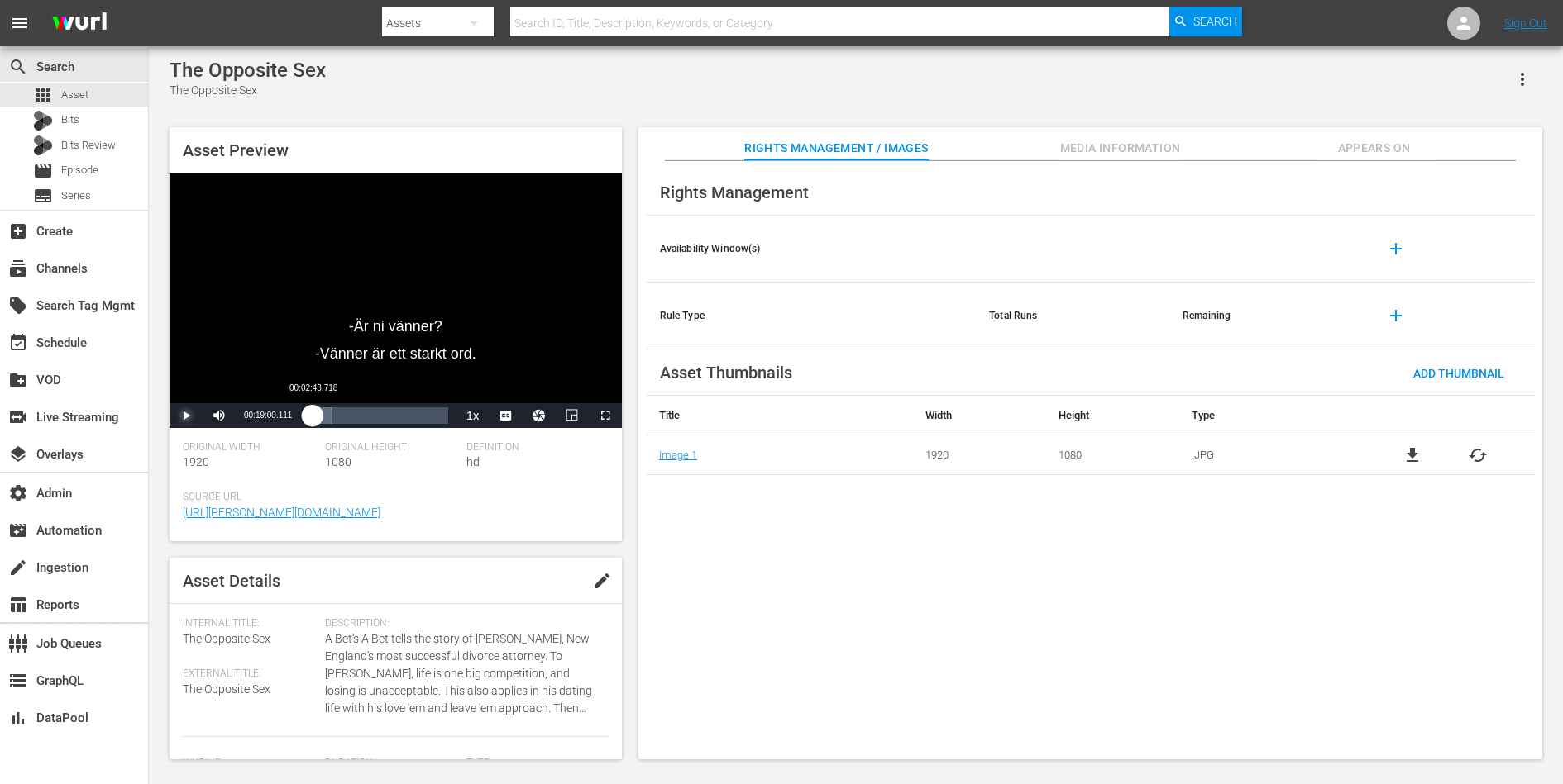
click at [301, 415] on div "Loaded : 17.26% 00:02:43.718 00:14:56.495" at bounding box center [378, 416] width 156 height 25
drag, startPoint x: 187, startPoint y: 415, endPoint x: 304, endPoint y: 463, distance: 126.5
click at [304, 463] on div "Asset Preview Video Player is loading. Play Video Pause Mute 5% Current Time 00…" at bounding box center [395, 334] width 452 height 414
click at [309, 418] on div "00:00:34.872" at bounding box center [308, 415] width 1 height 16
click at [187, 416] on span "Video Player" at bounding box center [187, 416] width 0 height 0
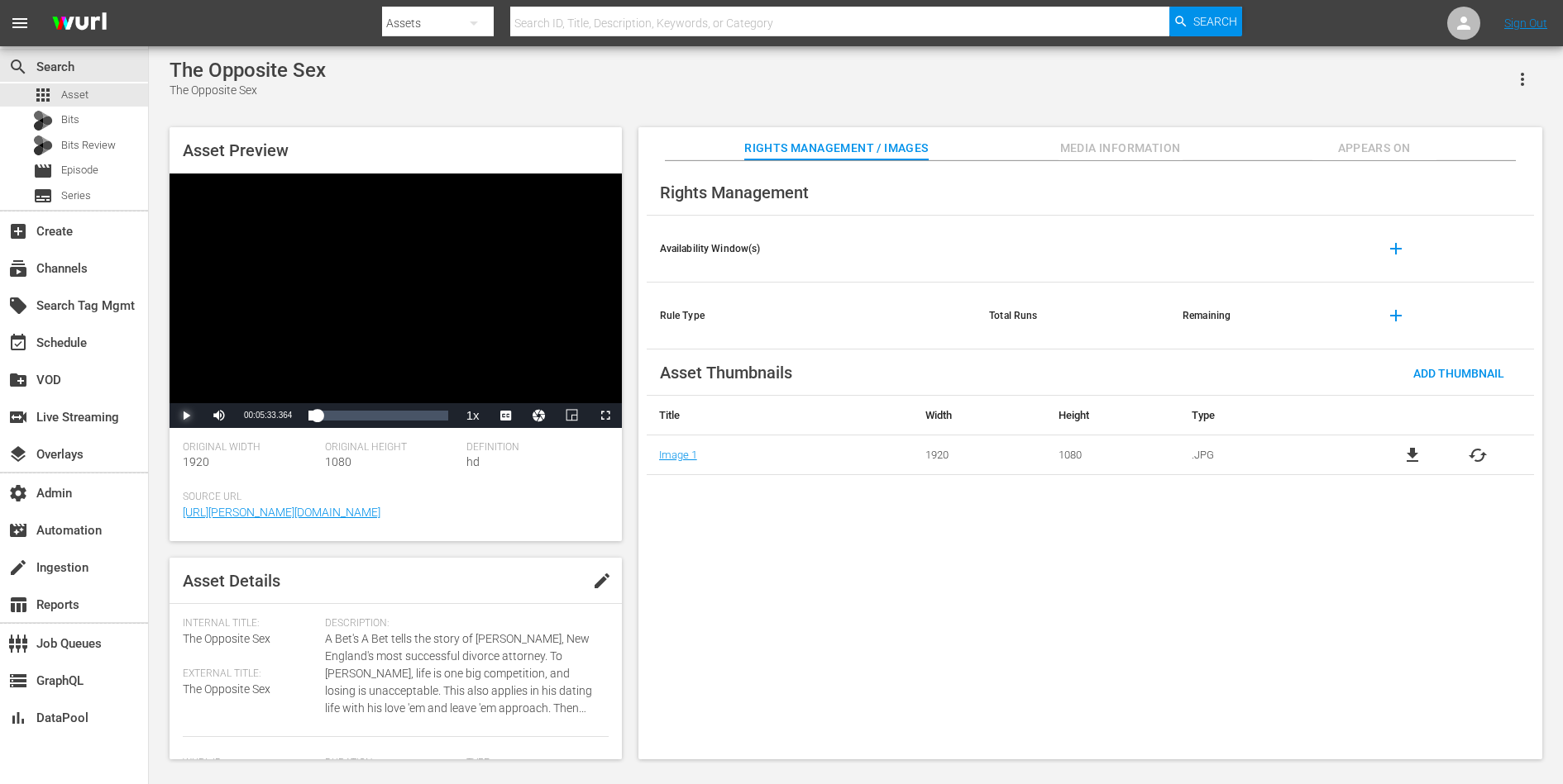
click at [187, 416] on span "Video Player" at bounding box center [187, 416] width 0 height 0
